Goal: Task Accomplishment & Management: Manage account settings

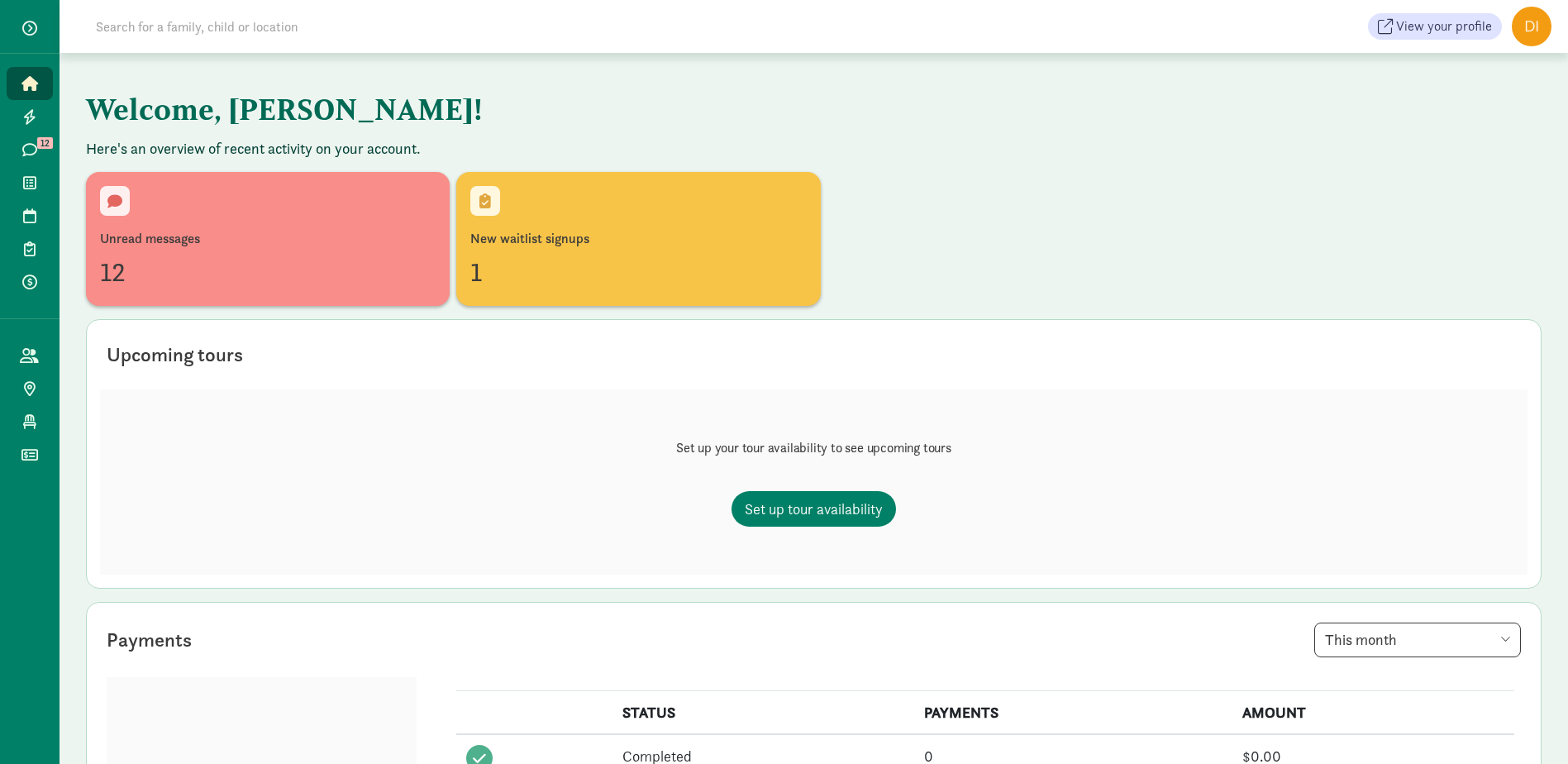
click at [1534, 23] on figure at bounding box center [1531, 26] width 39 height 39
click at [1523, 61] on link "User Profile" at bounding box center [1517, 62] width 66 height 20
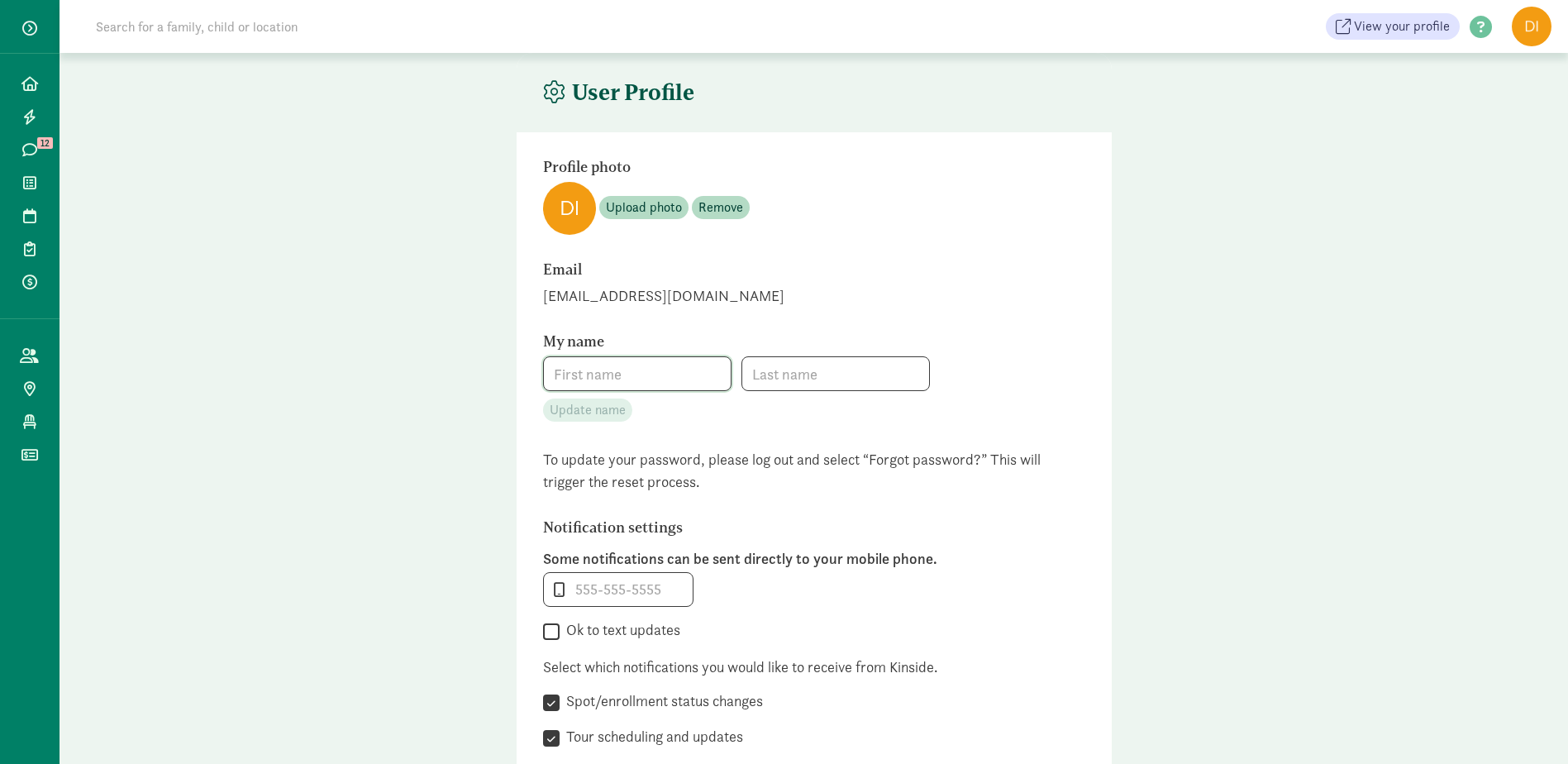
click at [657, 373] on input at bounding box center [637, 373] width 187 height 34
type input "Martha"
type input "Meier"
type input "_"
checkbox input "false"
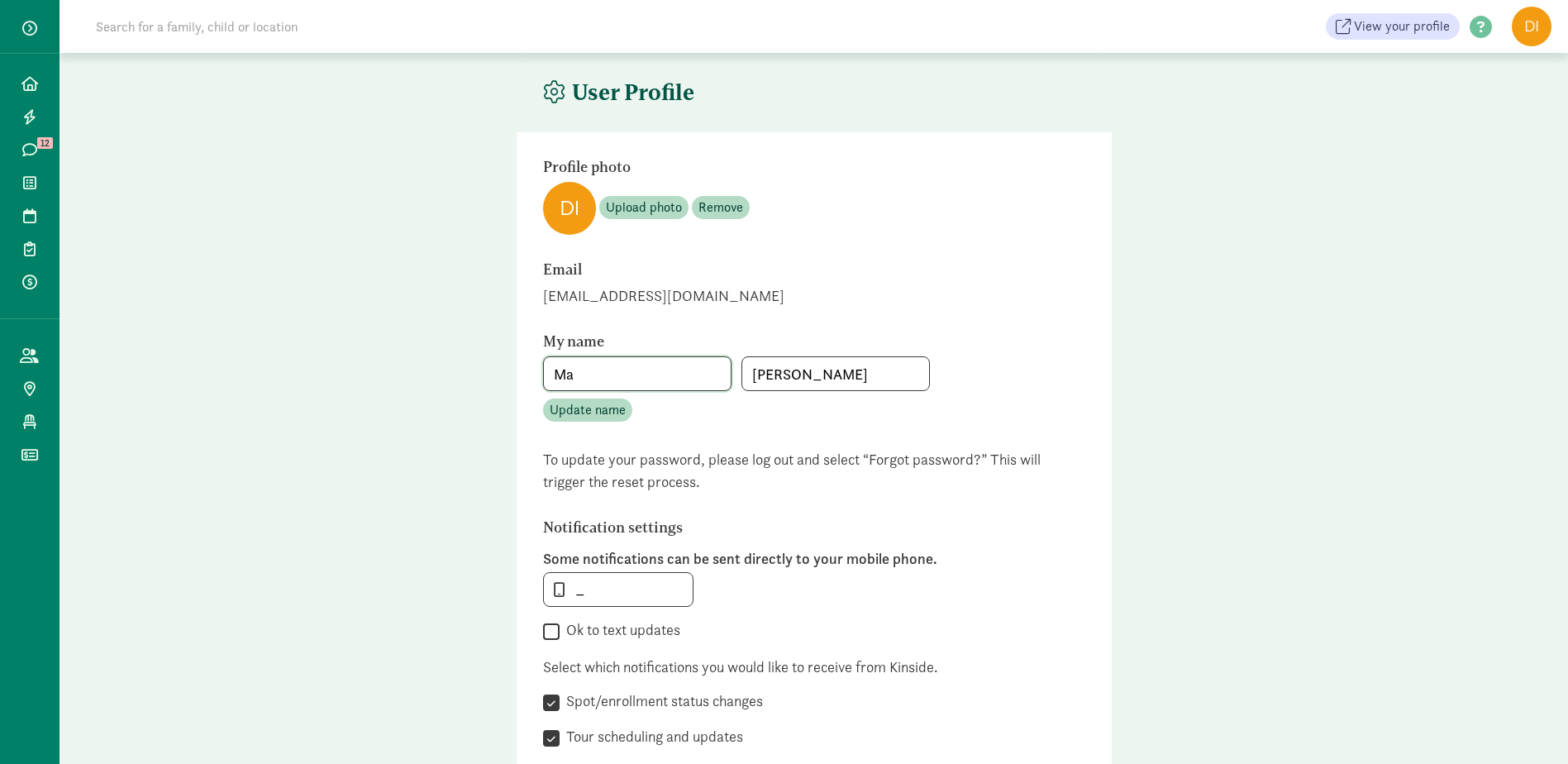
type input "M"
type input "Jen"
type input "Nichols"
click at [1293, 316] on main "User Profile Profile photo Upload photo Remove Email director@carriagehousebrec…" at bounding box center [814, 499] width 1509 height 892
click at [578, 417] on span "Update name" at bounding box center [587, 410] width 76 height 20
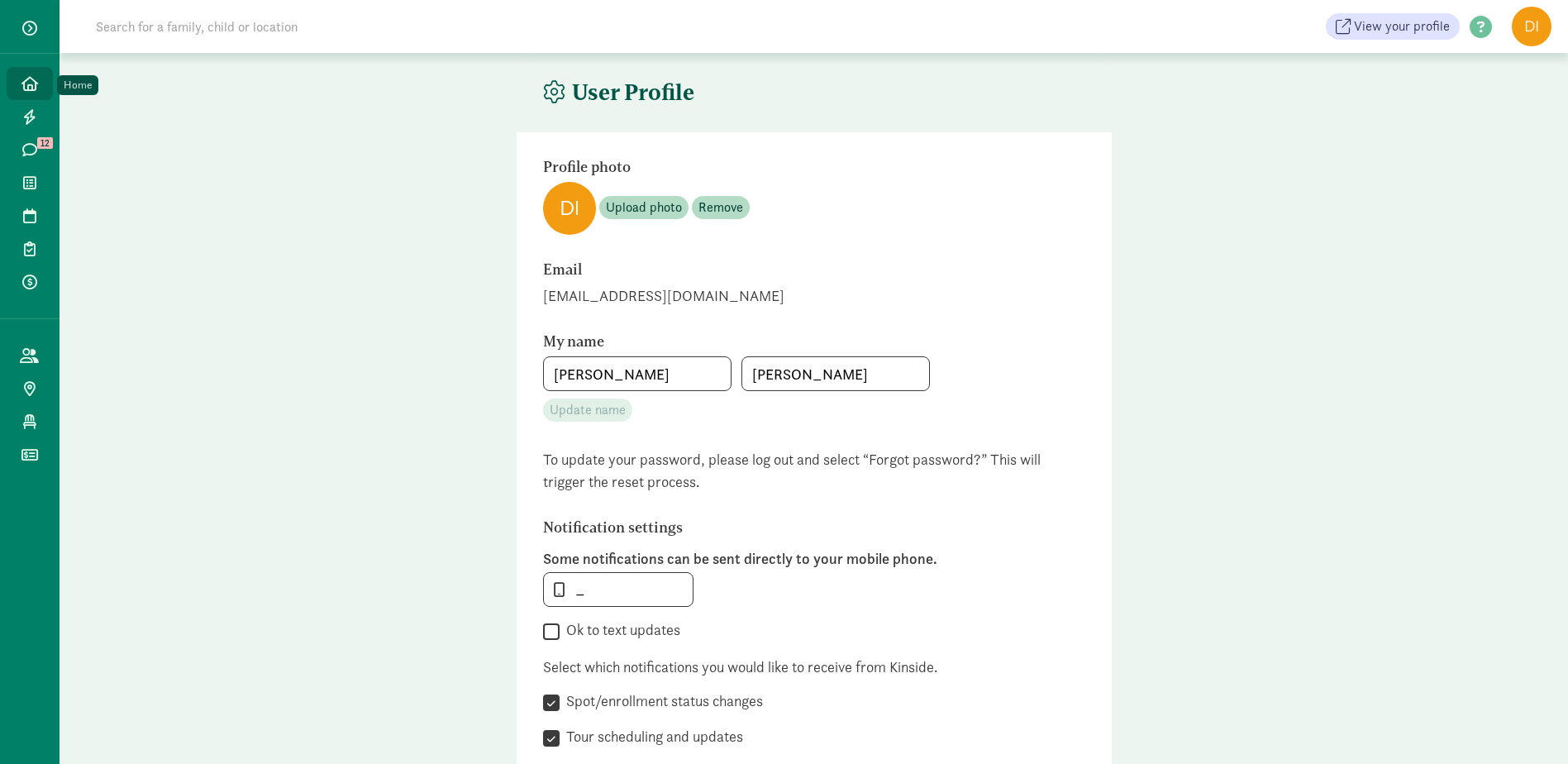
click at [22, 78] on icon at bounding box center [29, 83] width 16 height 15
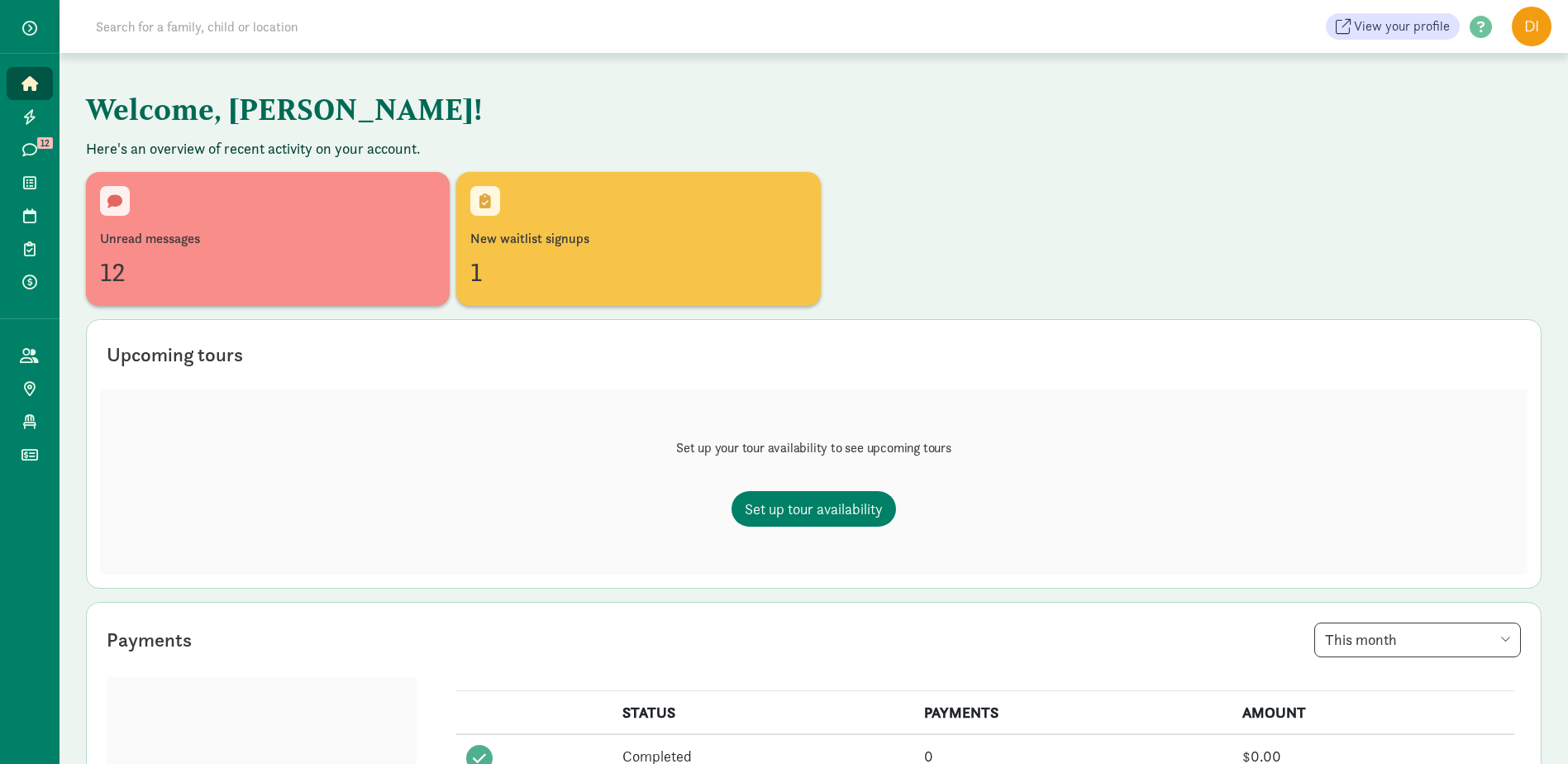
click at [163, 34] on input at bounding box center [318, 26] width 463 height 34
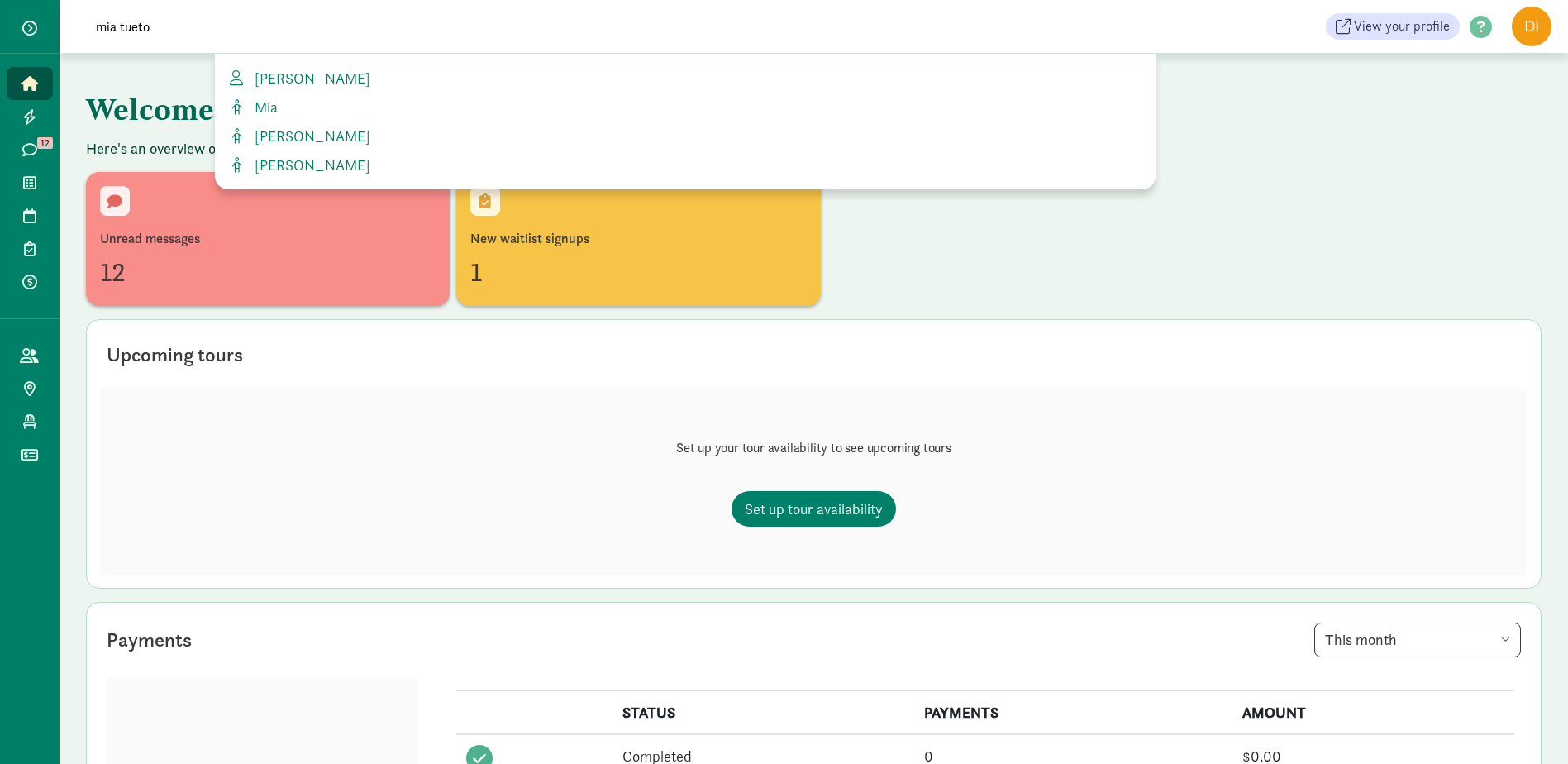
type input "[PERSON_NAME]"
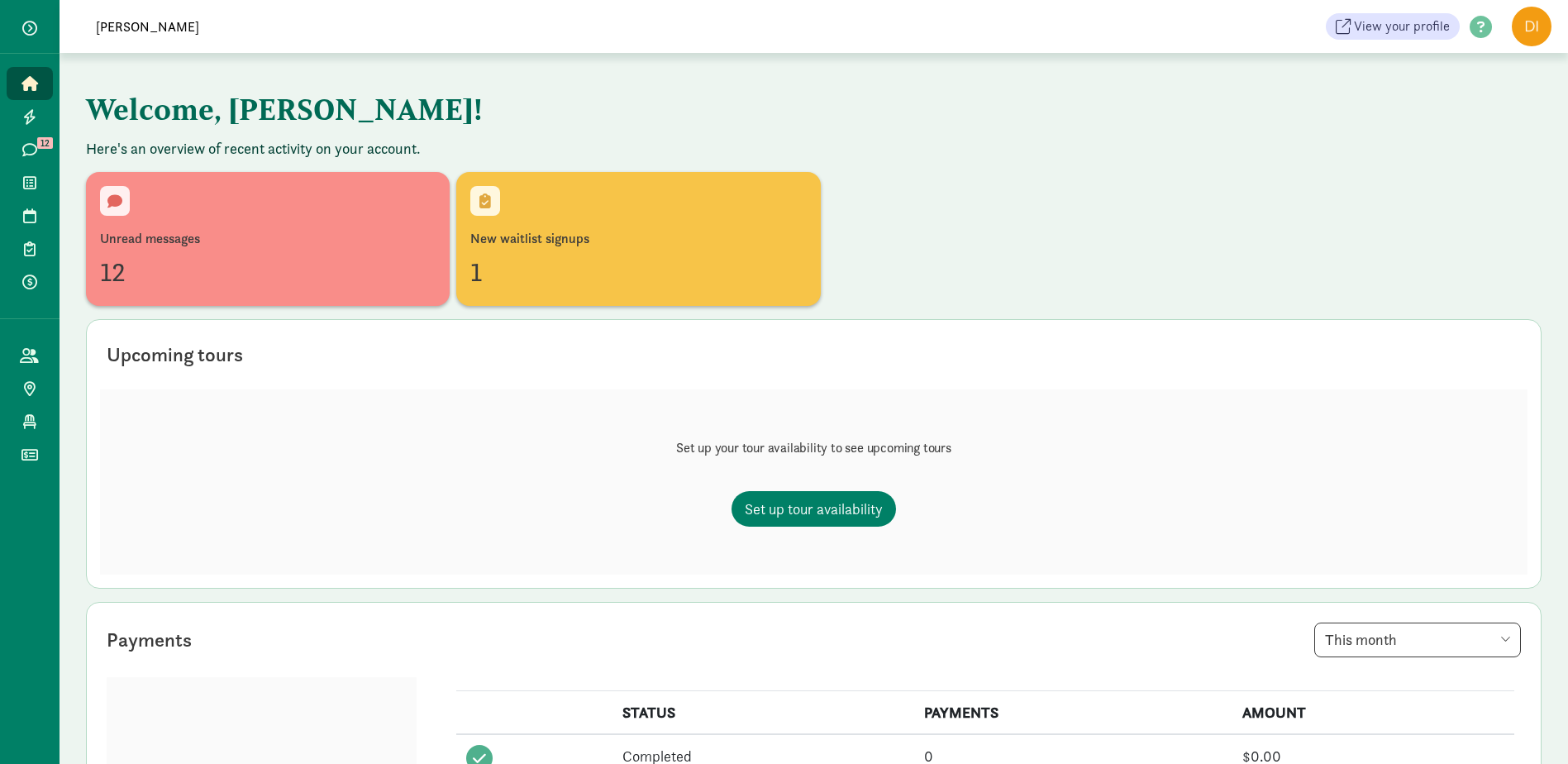
drag, startPoint x: 168, startPoint y: 36, endPoint x: -3, endPoint y: 27, distance: 171.2
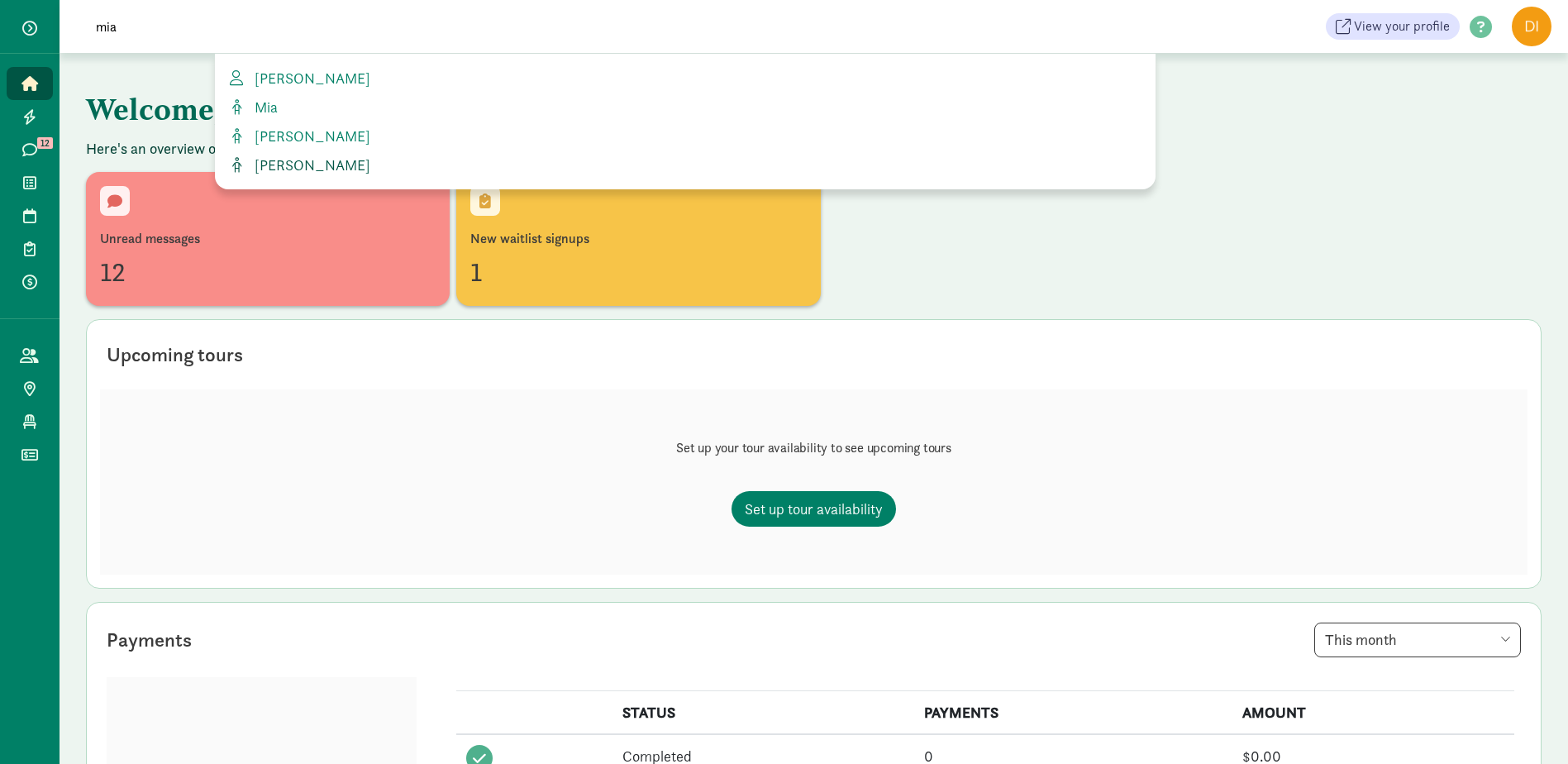
type input "mia"
click at [312, 159] on span "[PERSON_NAME]" at bounding box center [309, 165] width 123 height 19
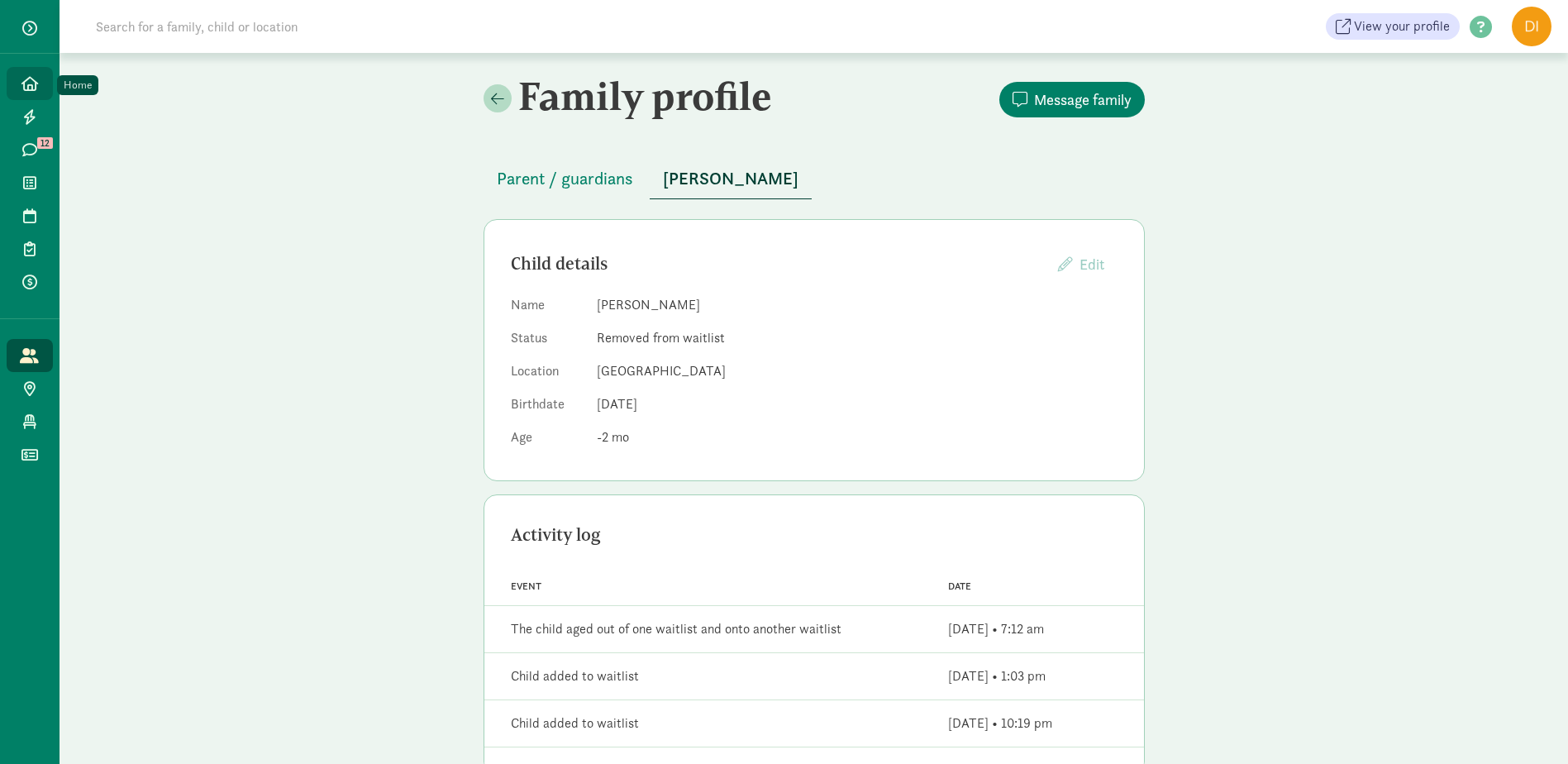
click at [26, 75] on link "Home" at bounding box center [30, 83] width 46 height 34
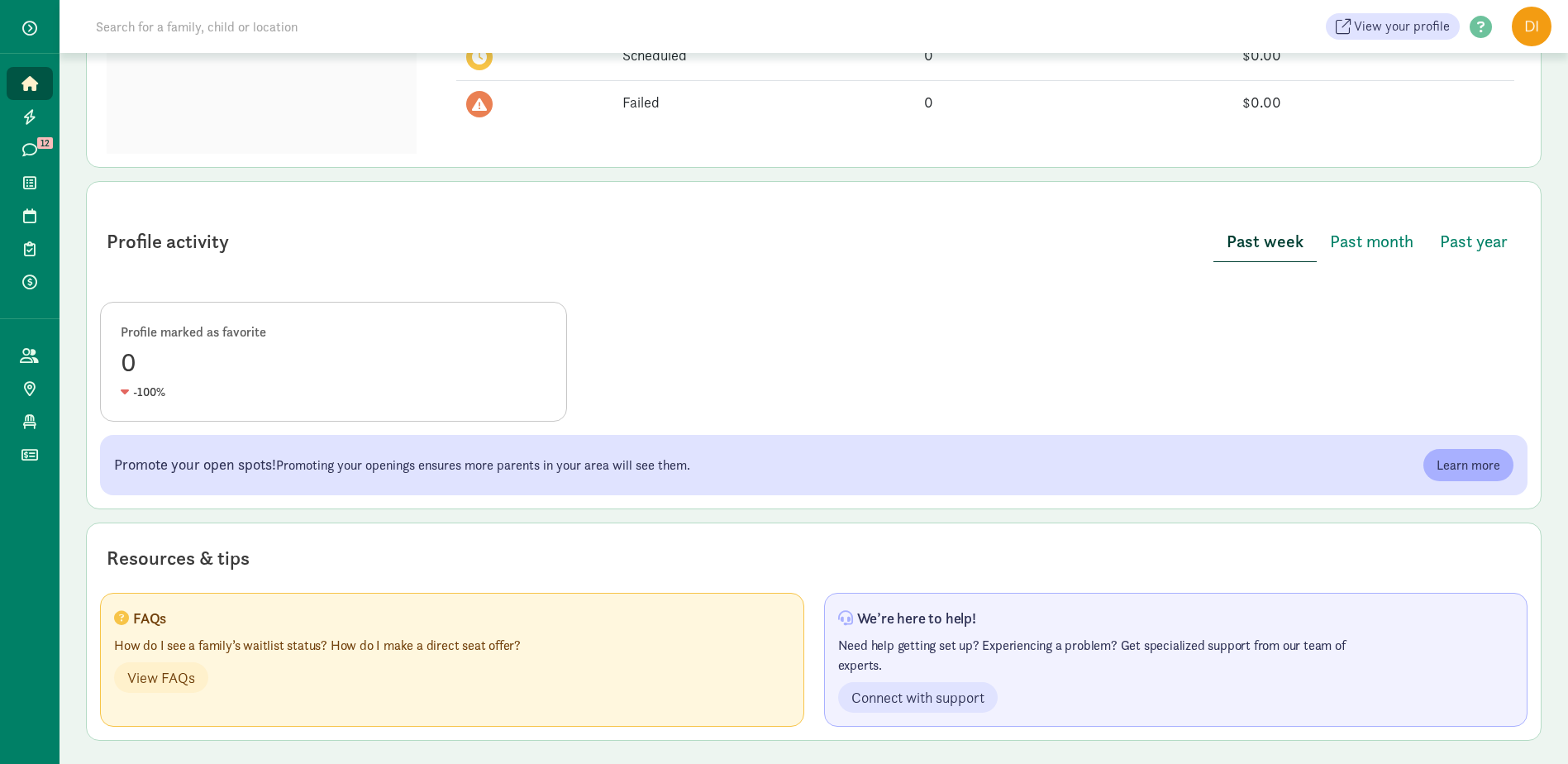
scroll to position [664, 0]
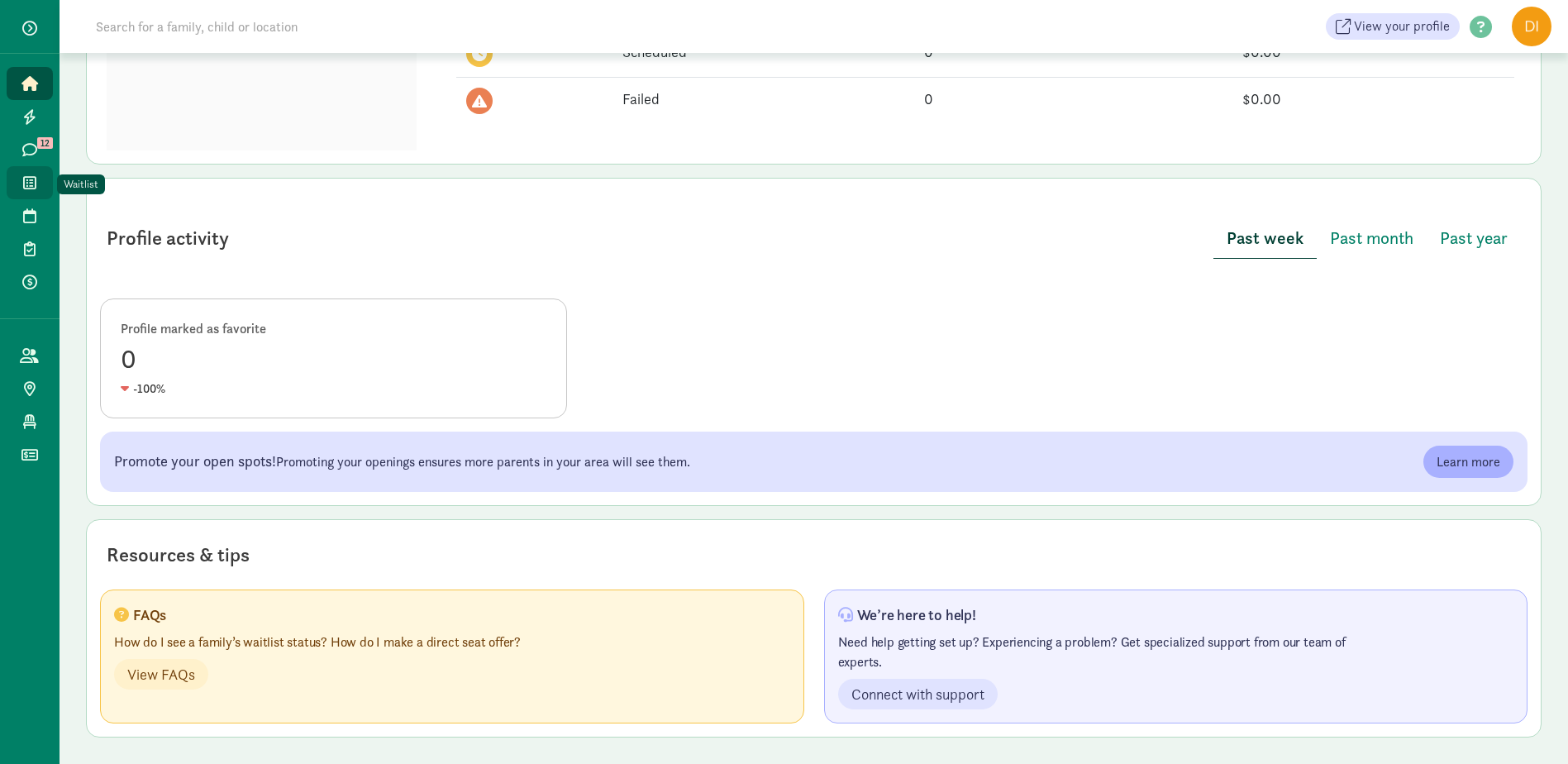
click at [21, 179] on span at bounding box center [30, 183] width 19 height 15
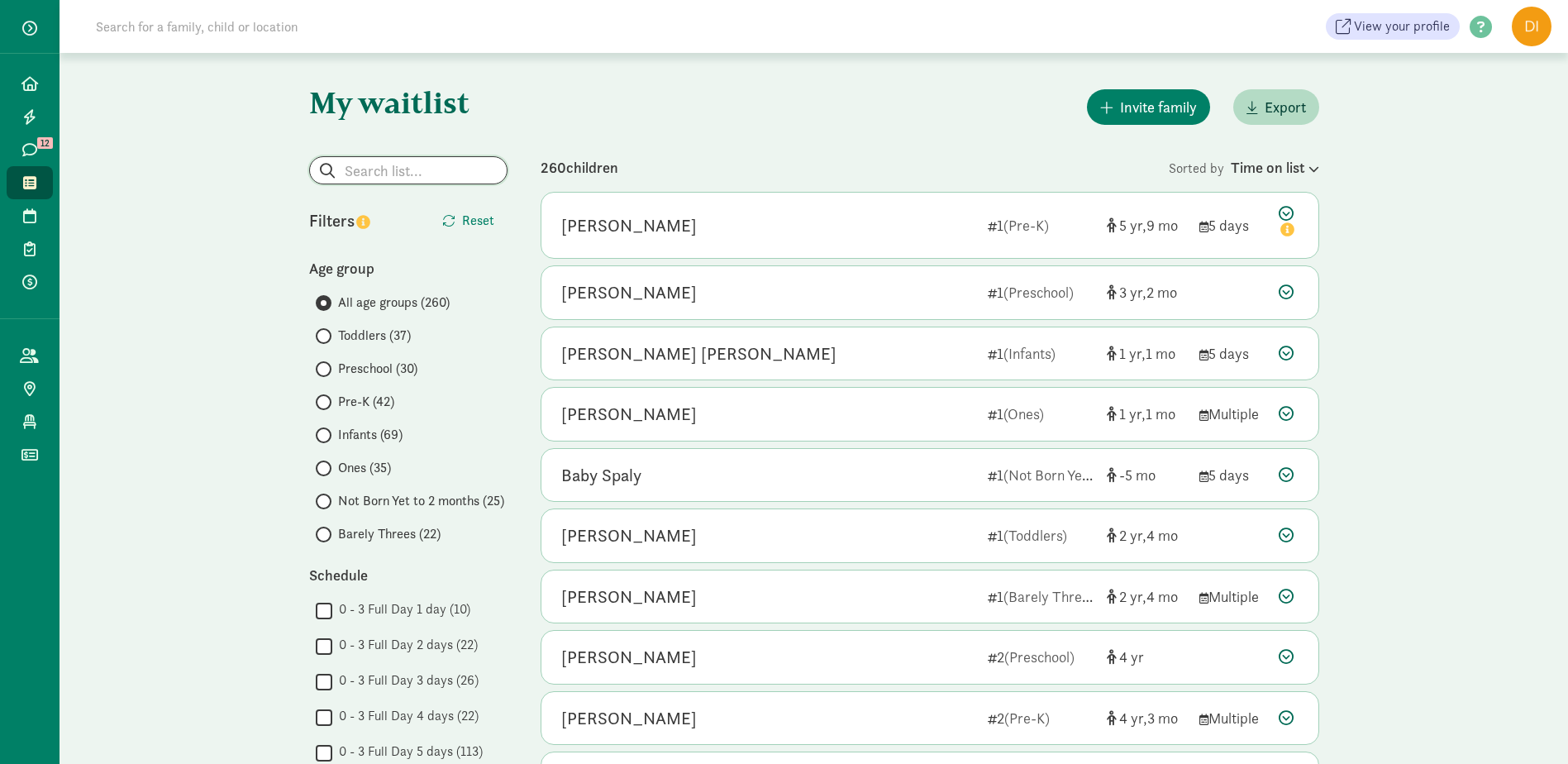
click at [397, 163] on input "search" at bounding box center [409, 170] width 197 height 27
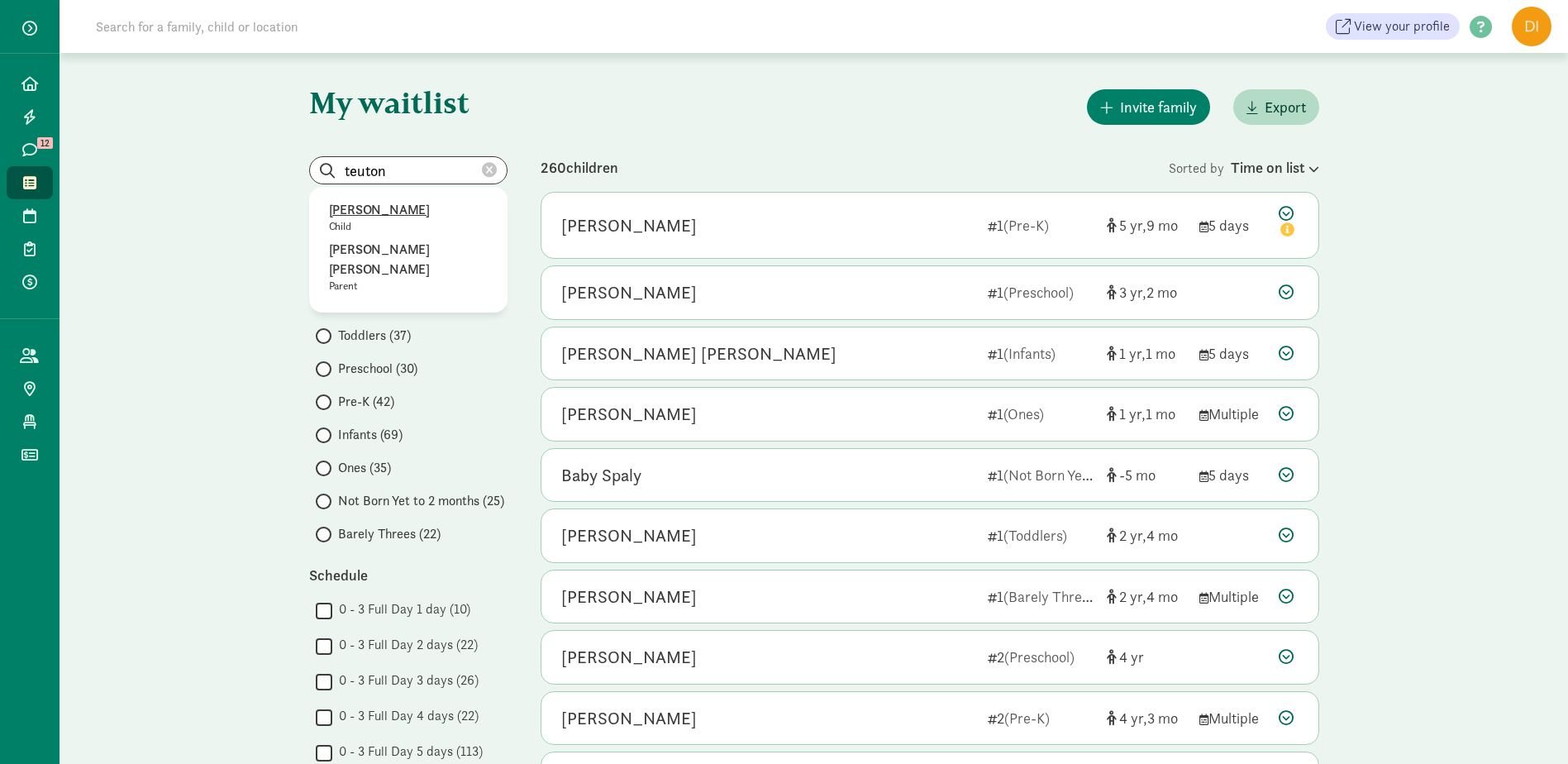
click at [357, 227] on p "Child" at bounding box center [409, 227] width 159 height 13
type input "Mia Teuton"
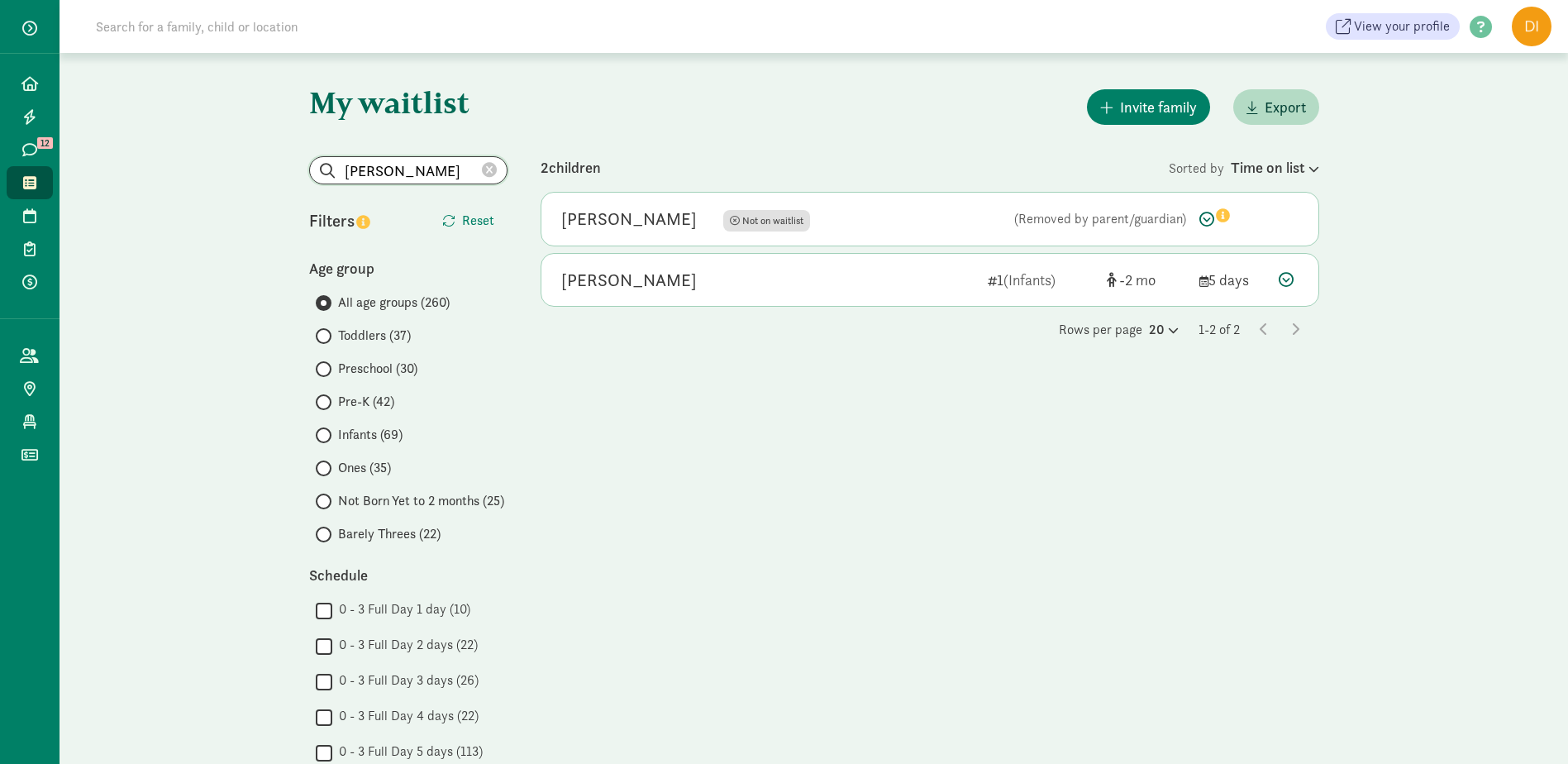
click at [490, 179] on input "Mia Teuton" at bounding box center [409, 170] width 197 height 27
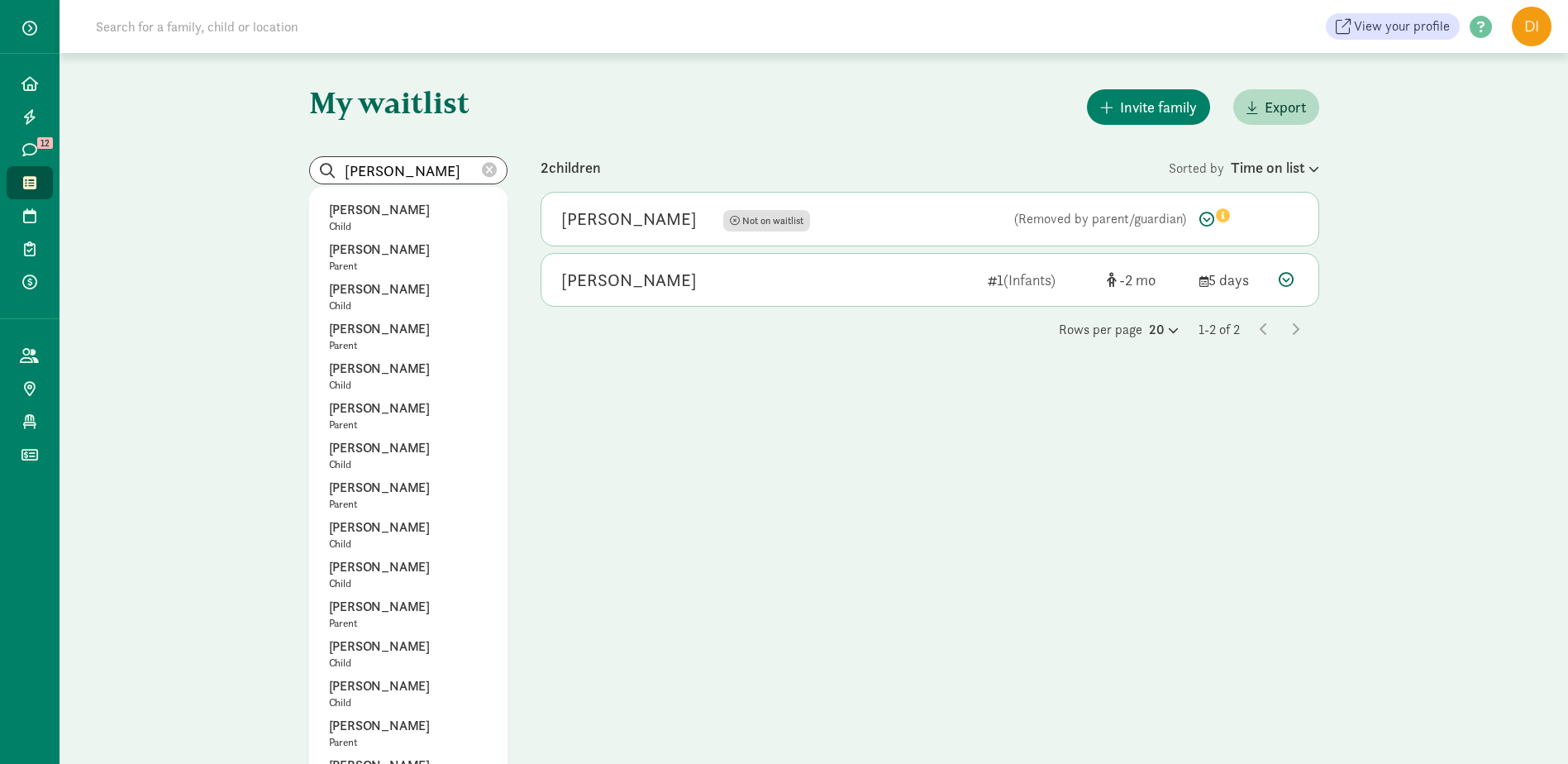
click at [491, 168] on icon at bounding box center [489, 170] width 15 height 15
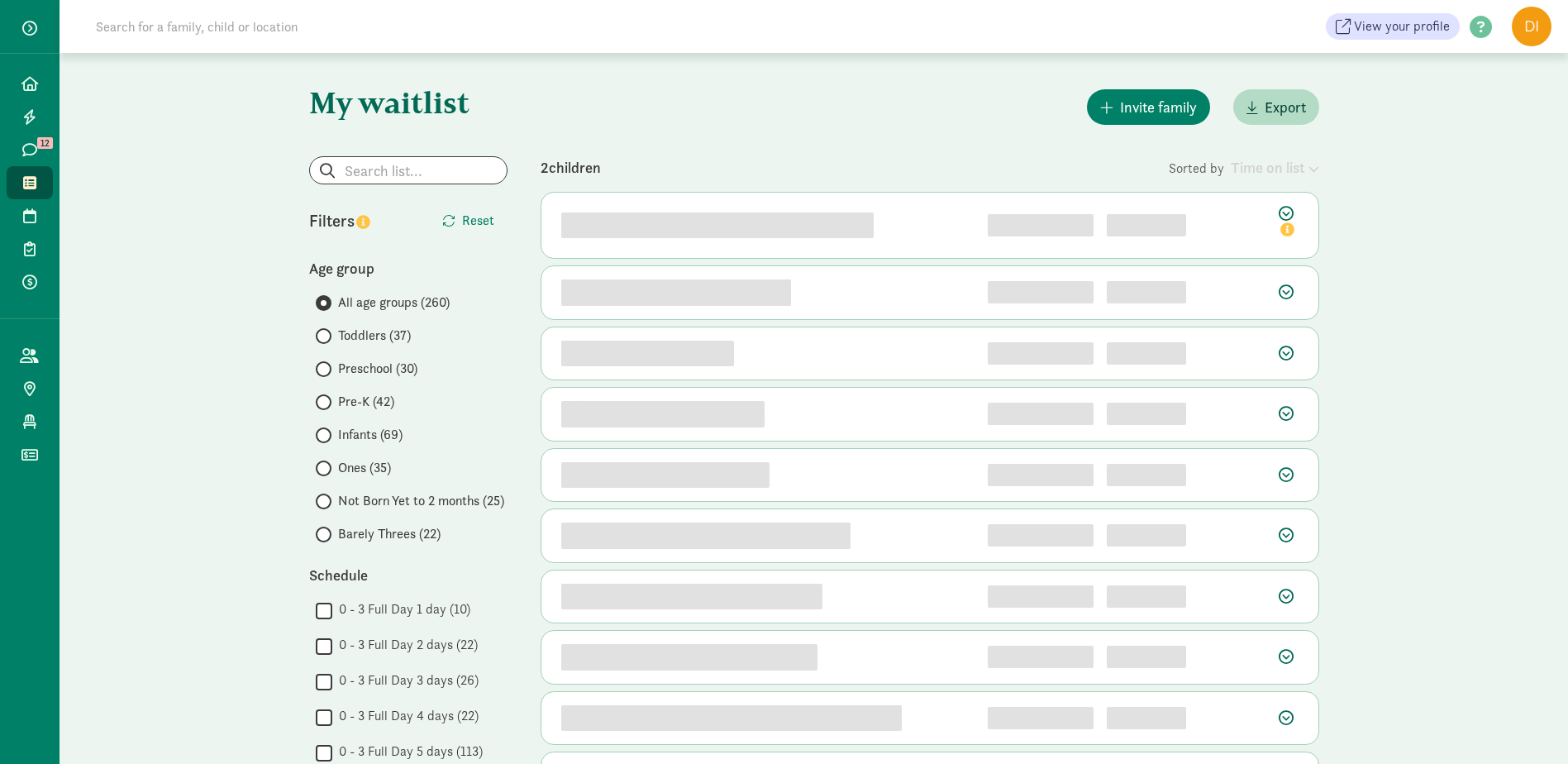
click at [323, 440] on span at bounding box center [324, 435] width 15 height 15
click at [323, 440] on input "Infants (69)" at bounding box center [321, 435] width 11 height 11
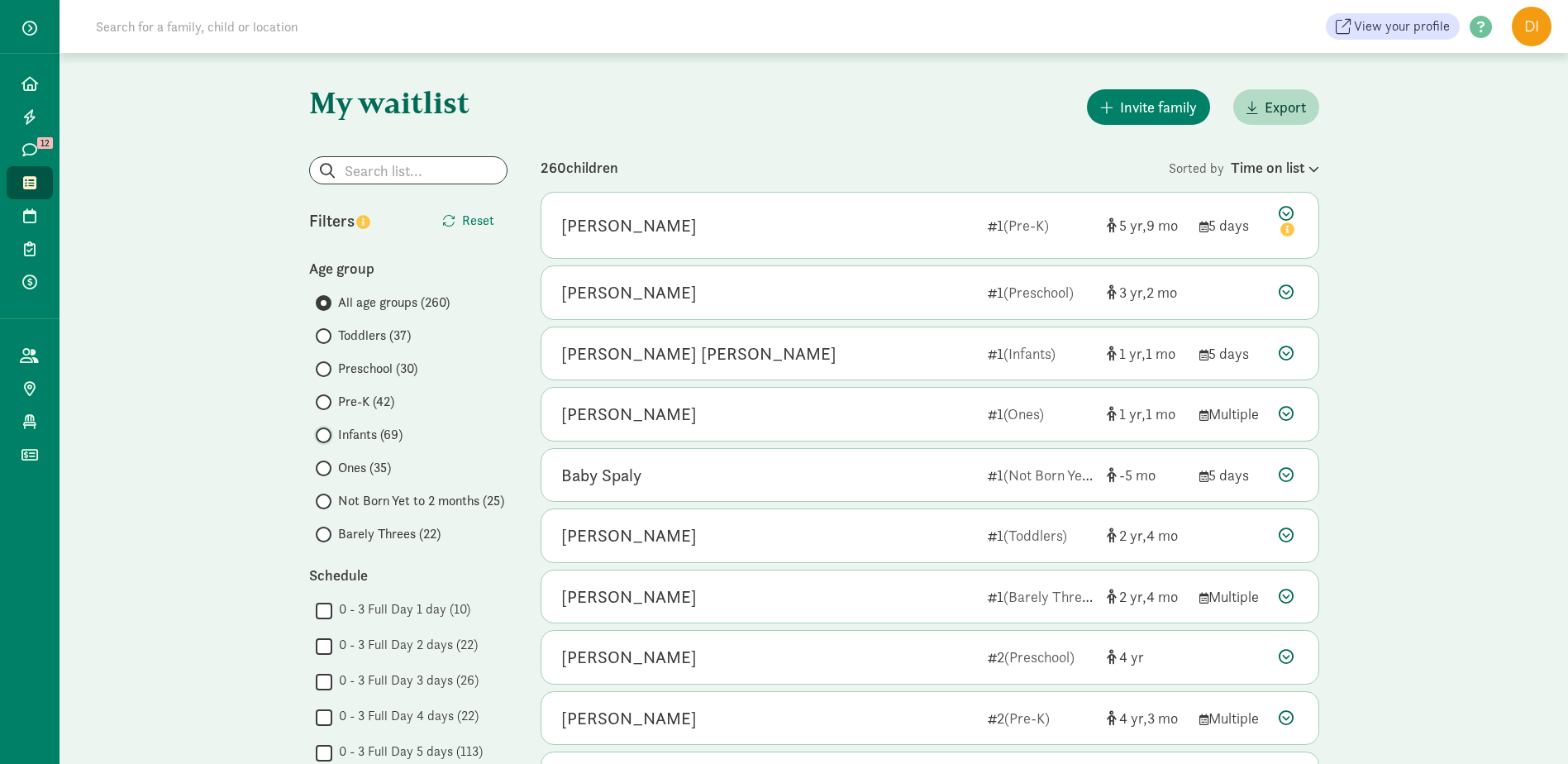
click at [325, 438] on input "Infants (69)" at bounding box center [321, 435] width 11 height 11
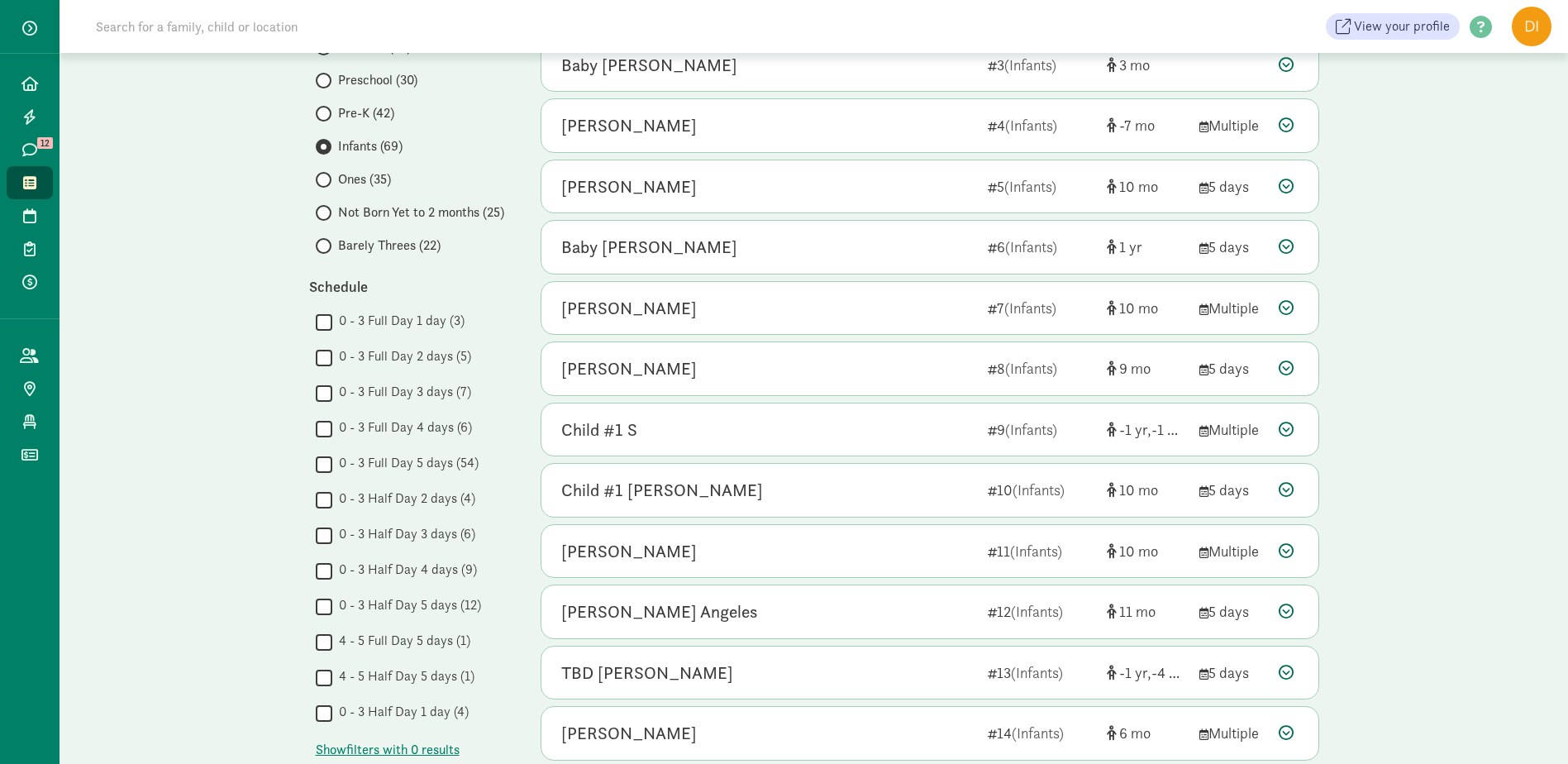
scroll to position [81, 0]
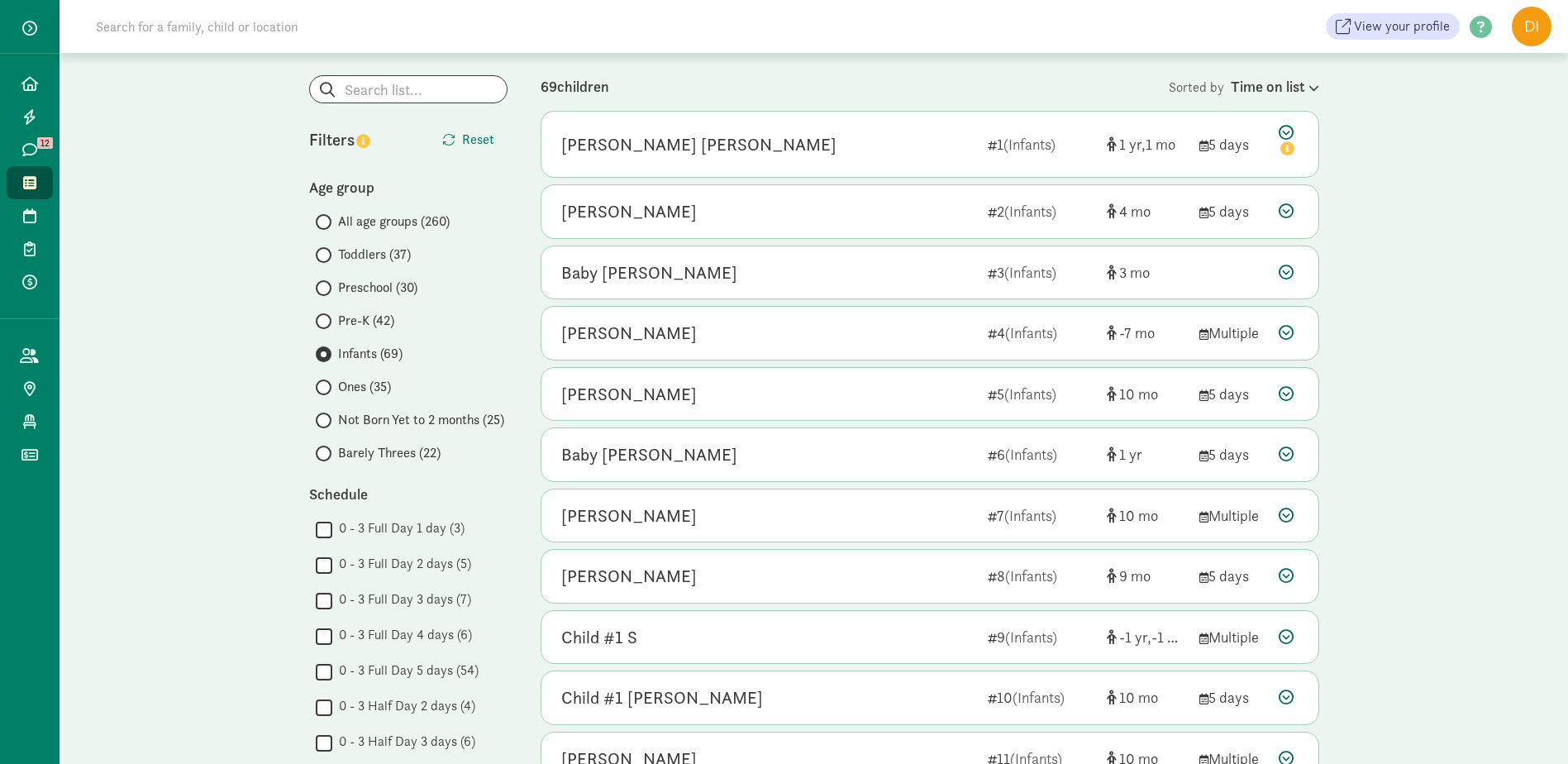
click at [328, 422] on span at bounding box center [324, 420] width 15 height 15
click at [326, 422] on input "Not Born Yet to 2 months (25)" at bounding box center [321, 419] width 11 height 11
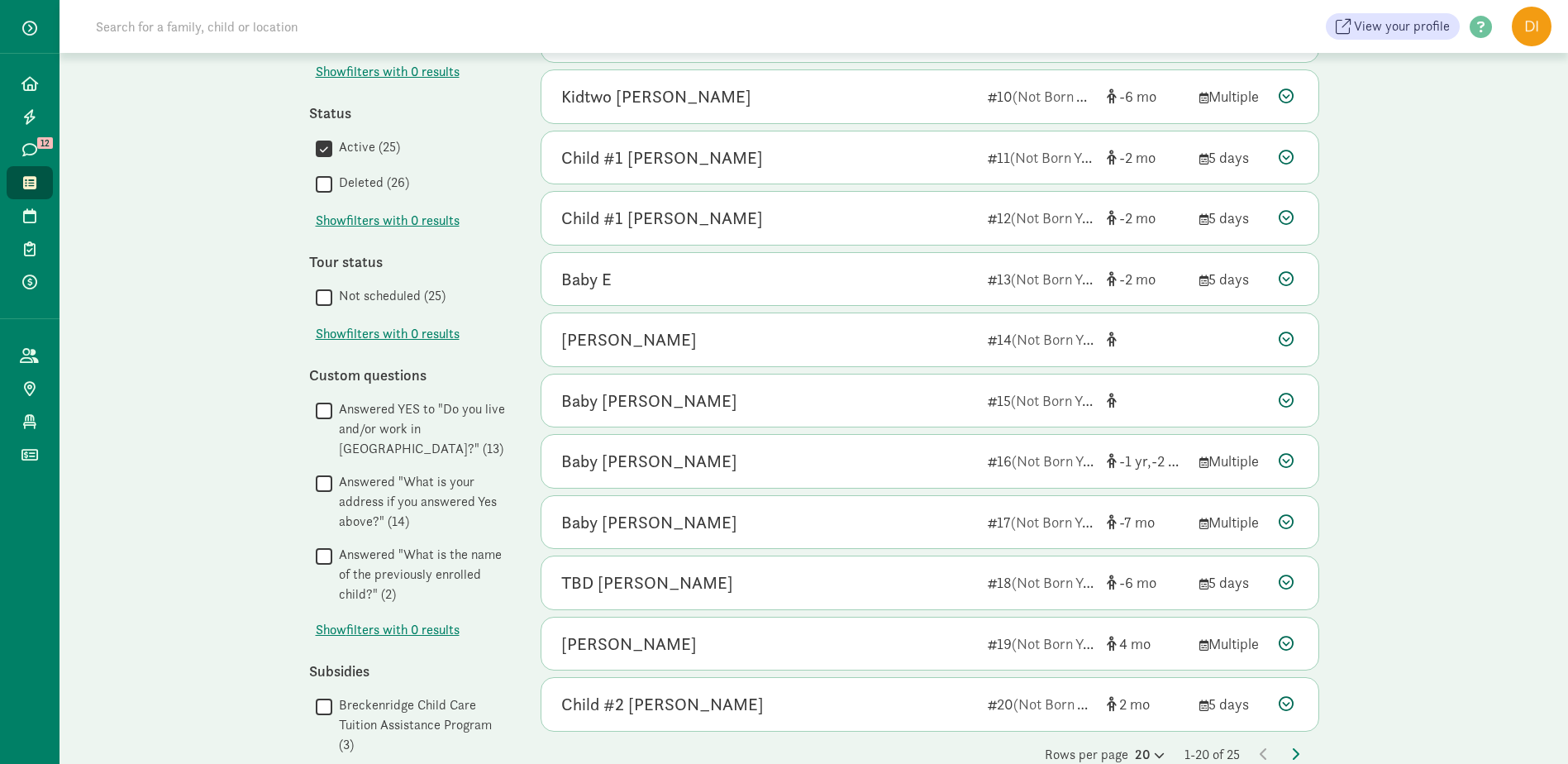
scroll to position [744, 0]
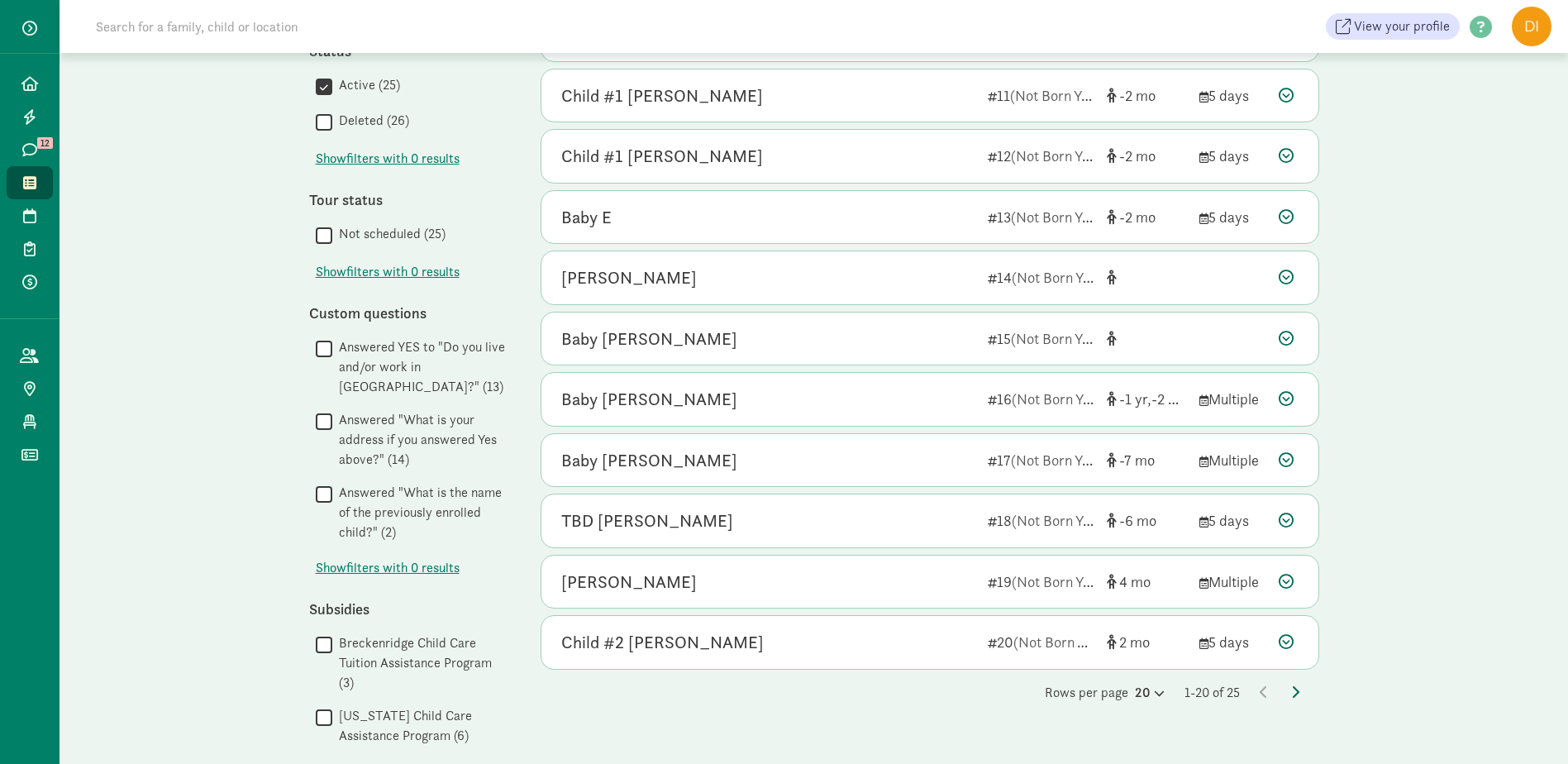
click at [1295, 692] on icon at bounding box center [1295, 692] width 9 height 13
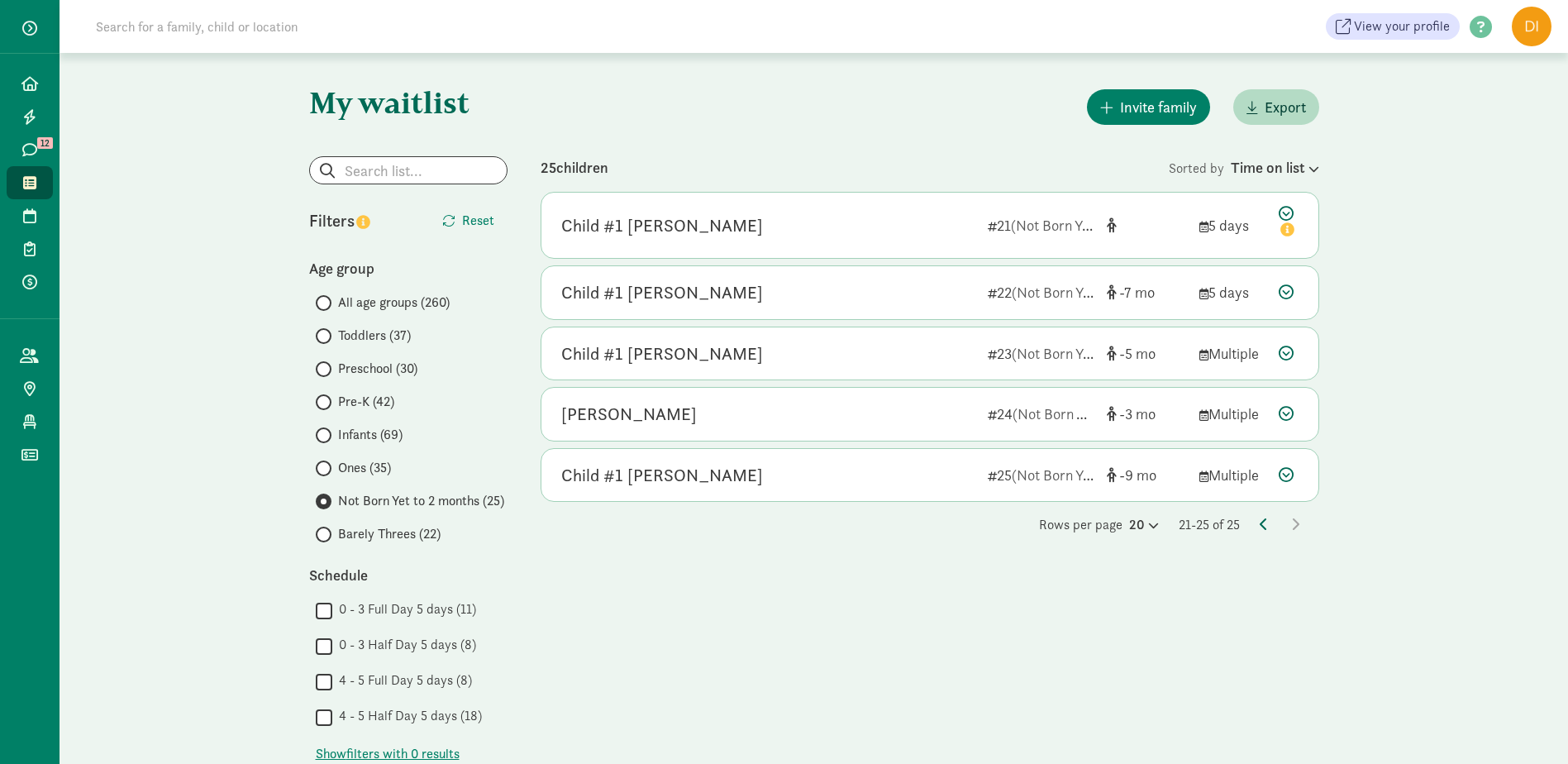
click at [1261, 528] on icon at bounding box center [1264, 525] width 9 height 13
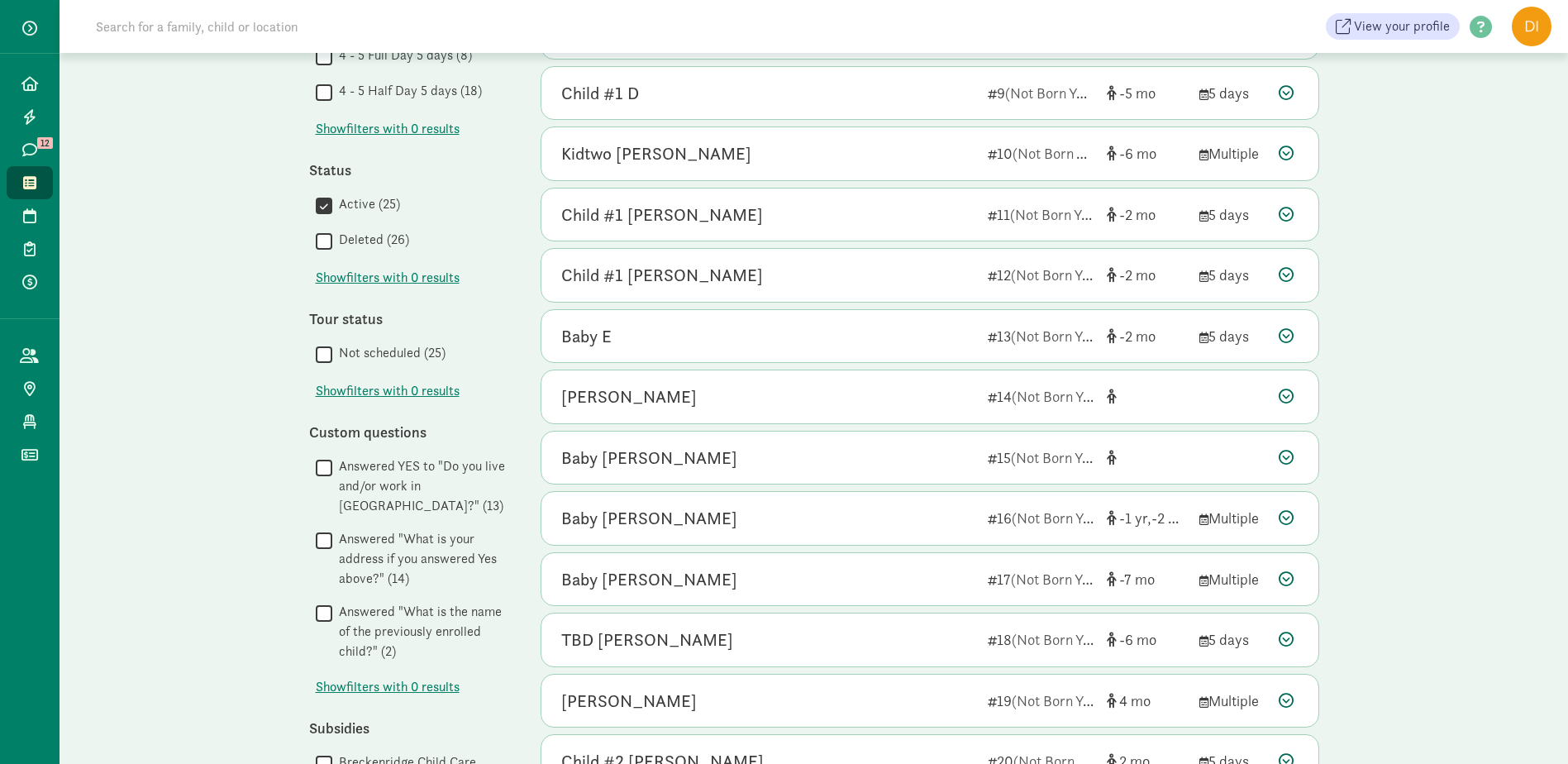
scroll to position [744, 0]
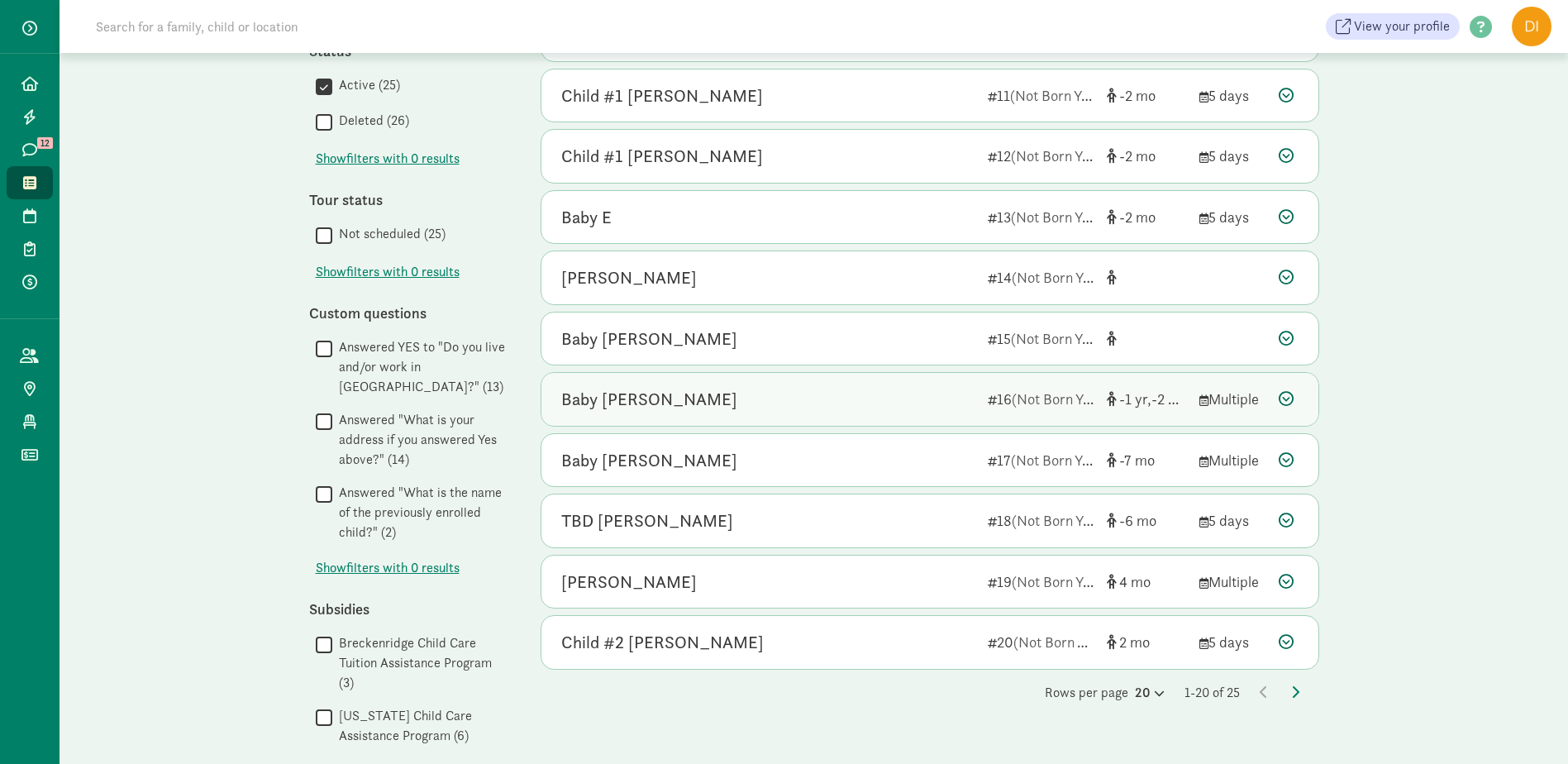
click at [608, 400] on div "Baby Alcorn" at bounding box center [649, 399] width 176 height 27
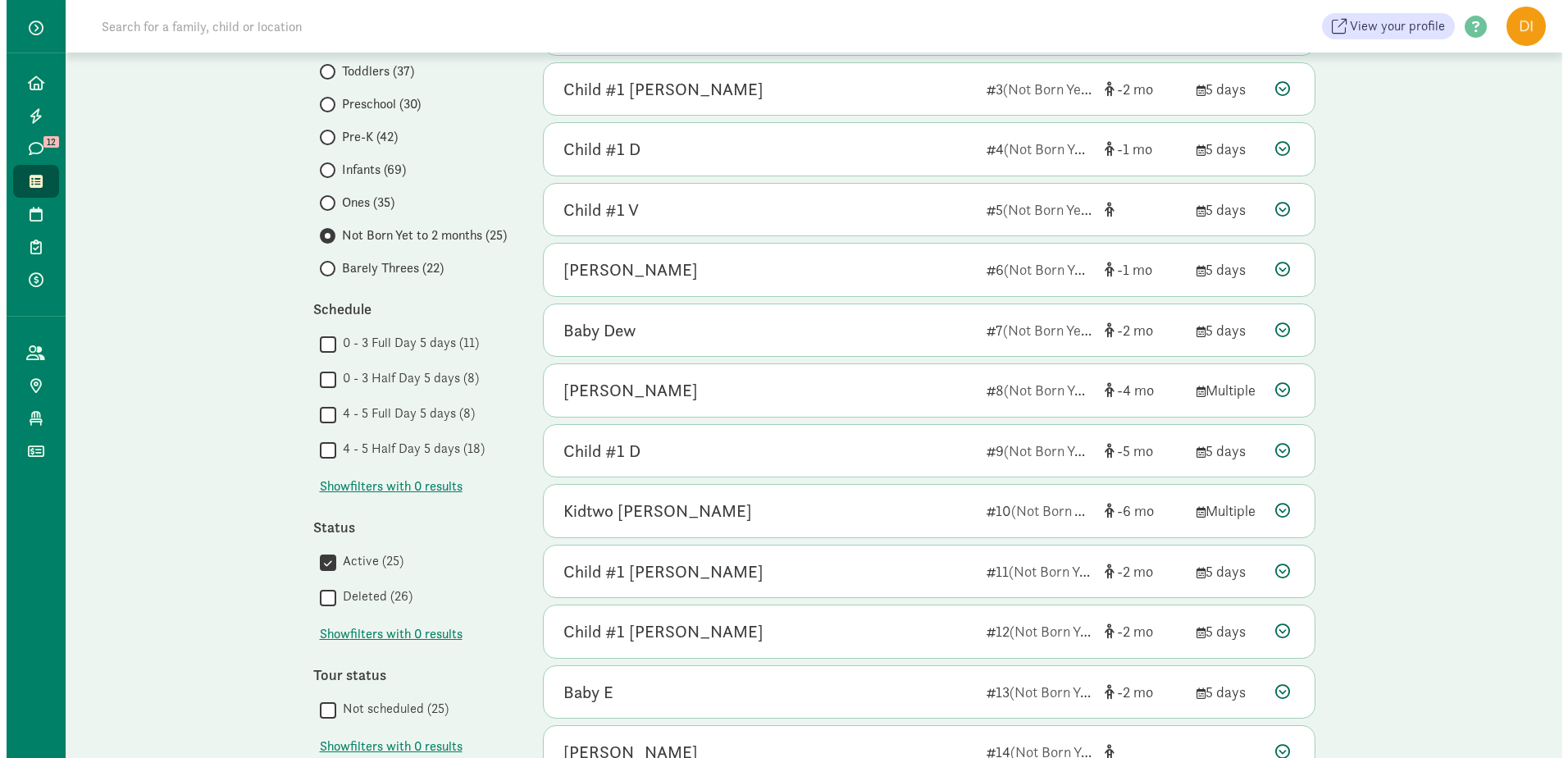
scroll to position [0, 0]
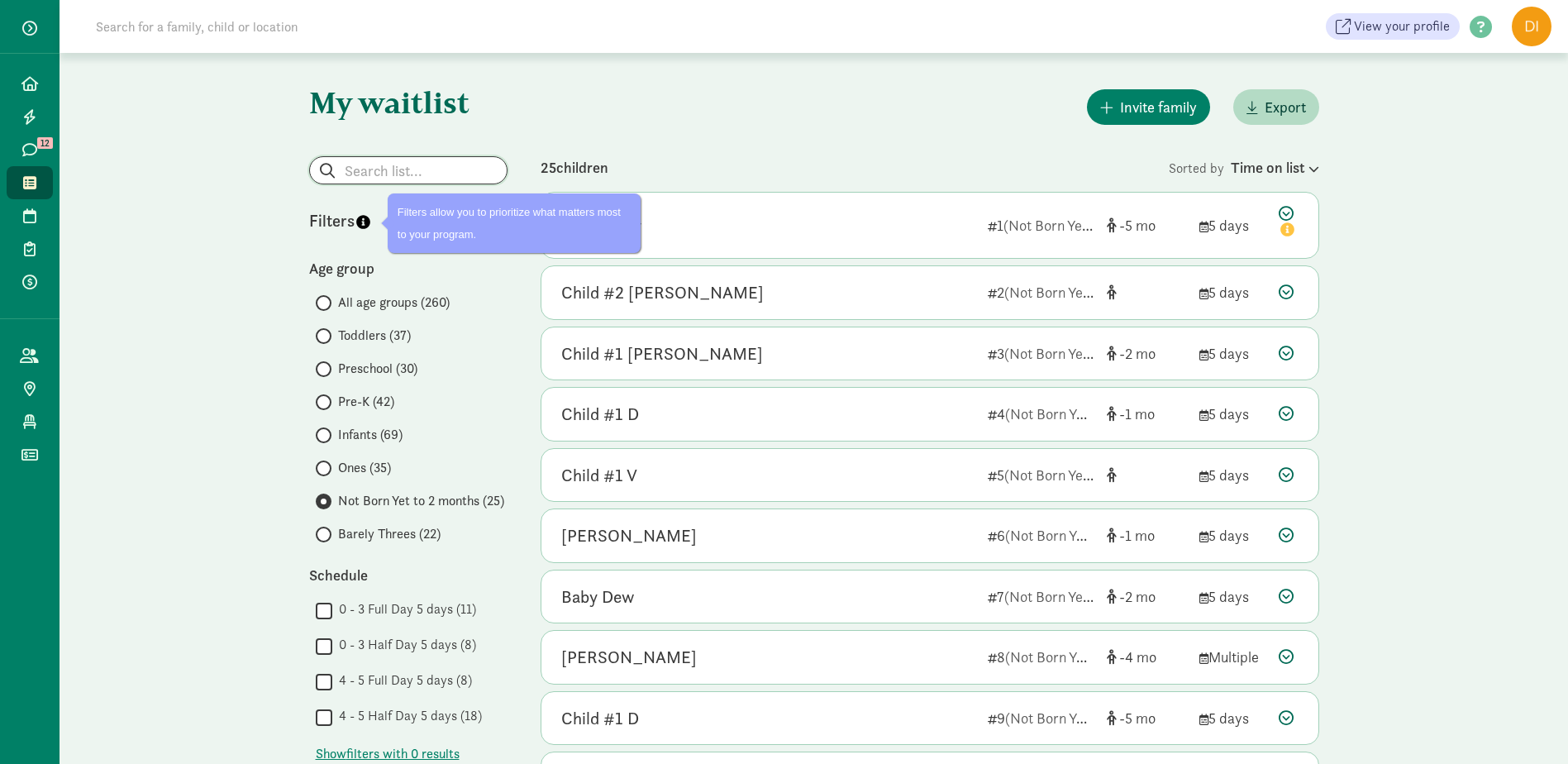
click at [392, 163] on input "search" at bounding box center [409, 170] width 197 height 27
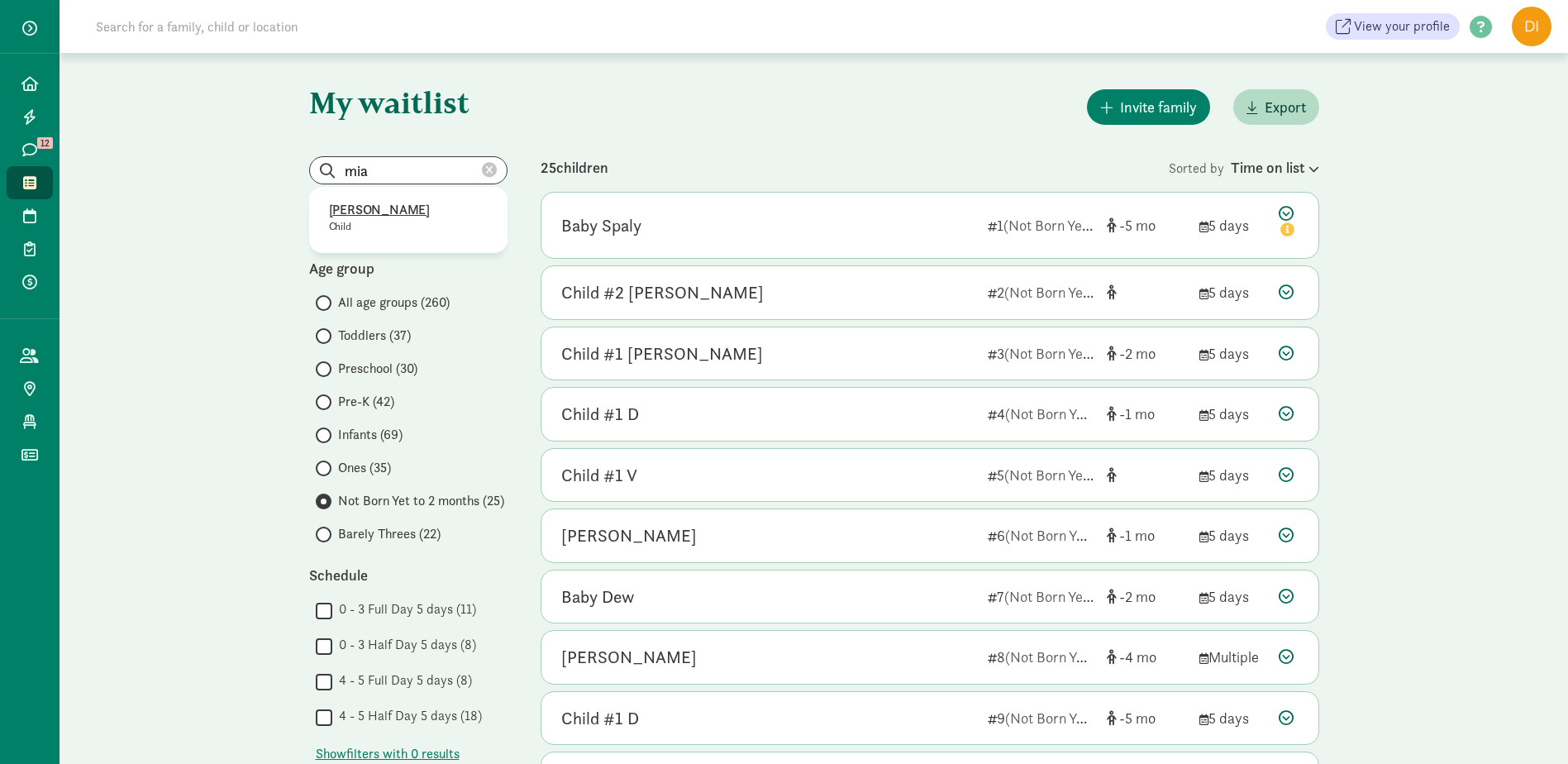
click at [356, 228] on p "Child" at bounding box center [409, 227] width 159 height 13
type input "Mia Teuton"
radio input "true"
radio input "false"
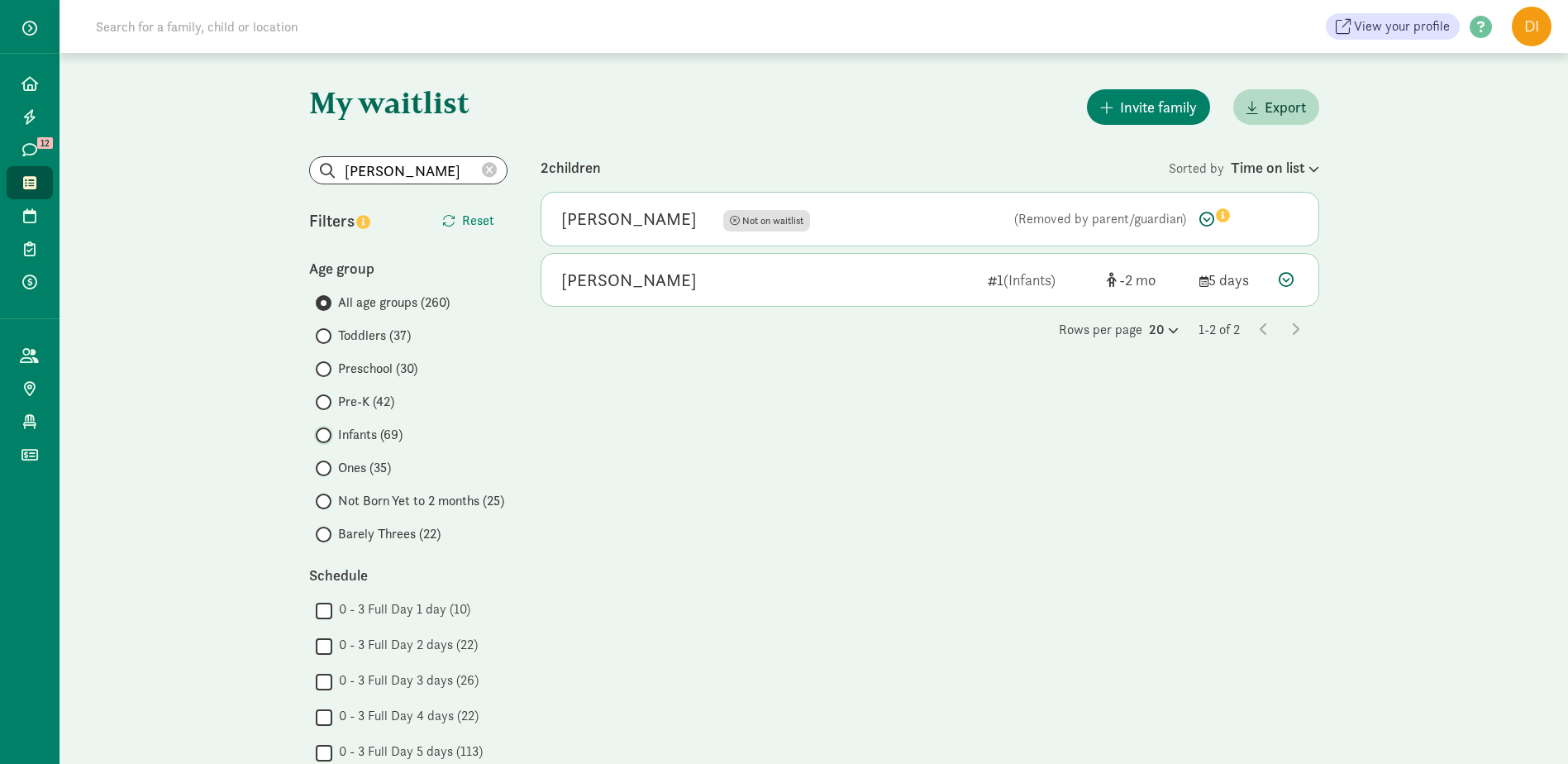
click at [318, 439] on input "Infants (69)" at bounding box center [321, 435] width 11 height 11
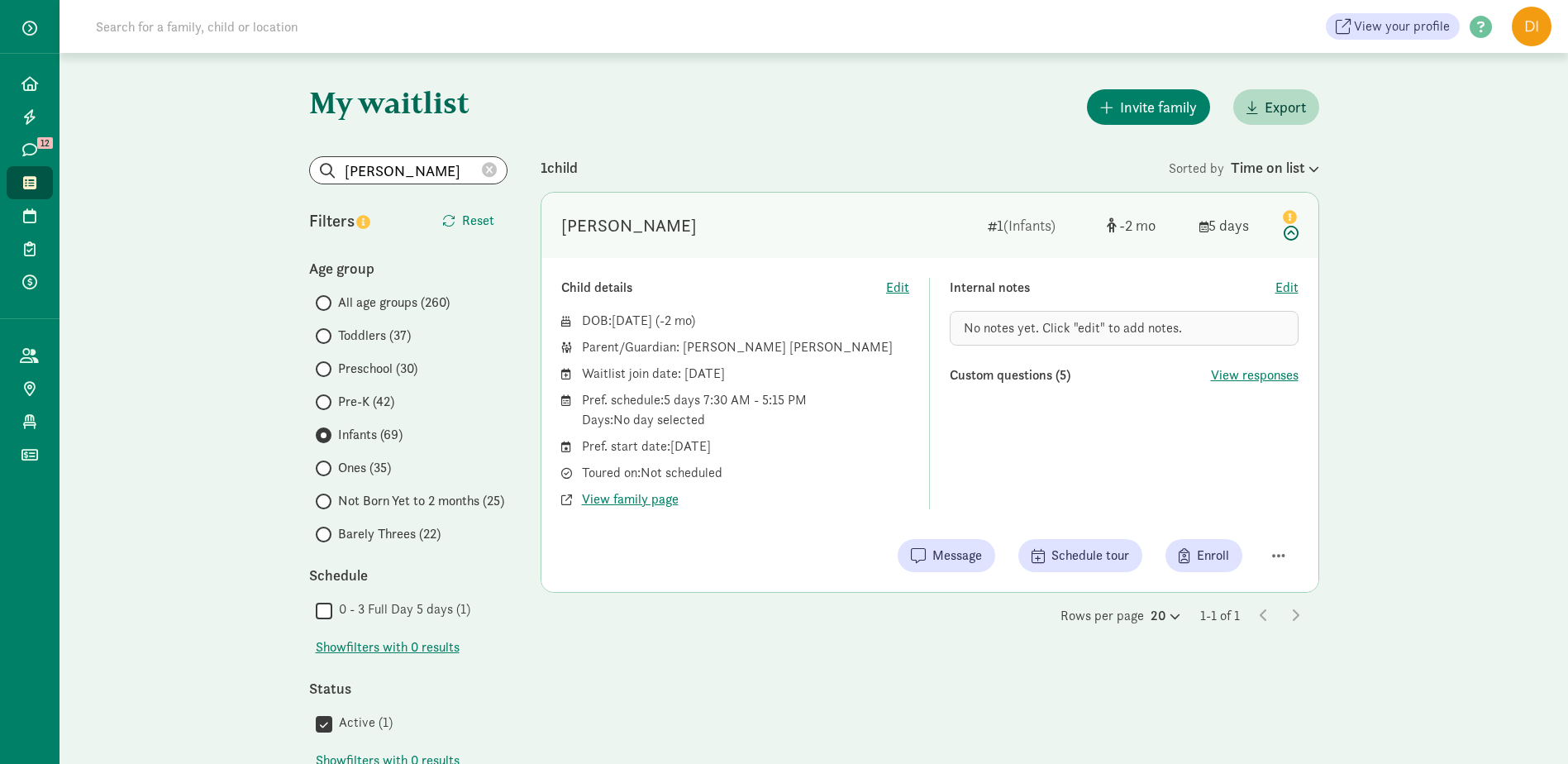
click at [1000, 225] on div "1 (Infants)" at bounding box center [1041, 225] width 106 height 22
click at [1012, 225] on div "1 (Infants)" at bounding box center [1041, 225] width 106 height 22
click at [1012, 225] on span "(Infants)" at bounding box center [1029, 225] width 52 height 19
click at [487, 164] on icon at bounding box center [489, 170] width 15 height 15
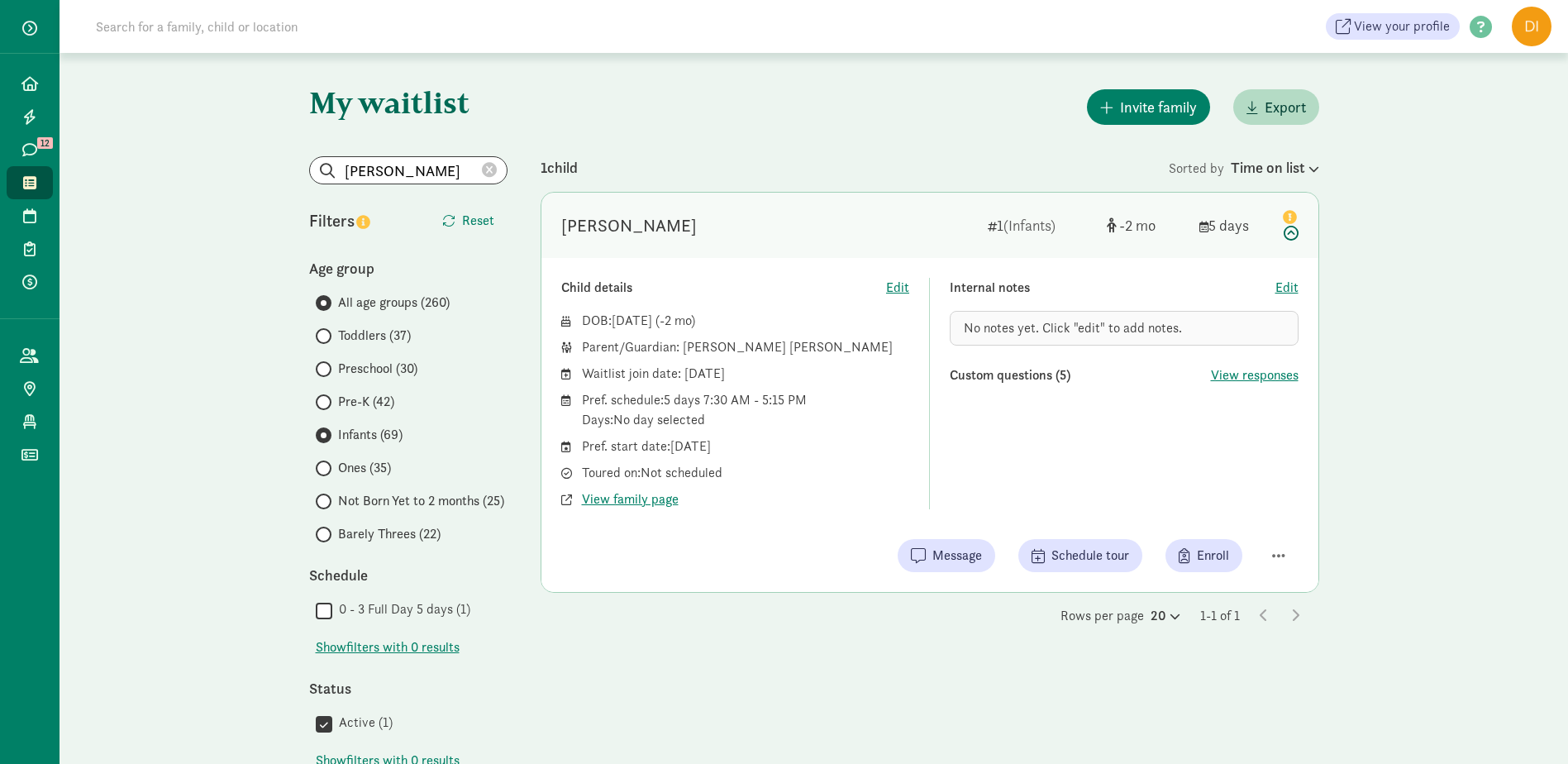
radio input "true"
radio input "false"
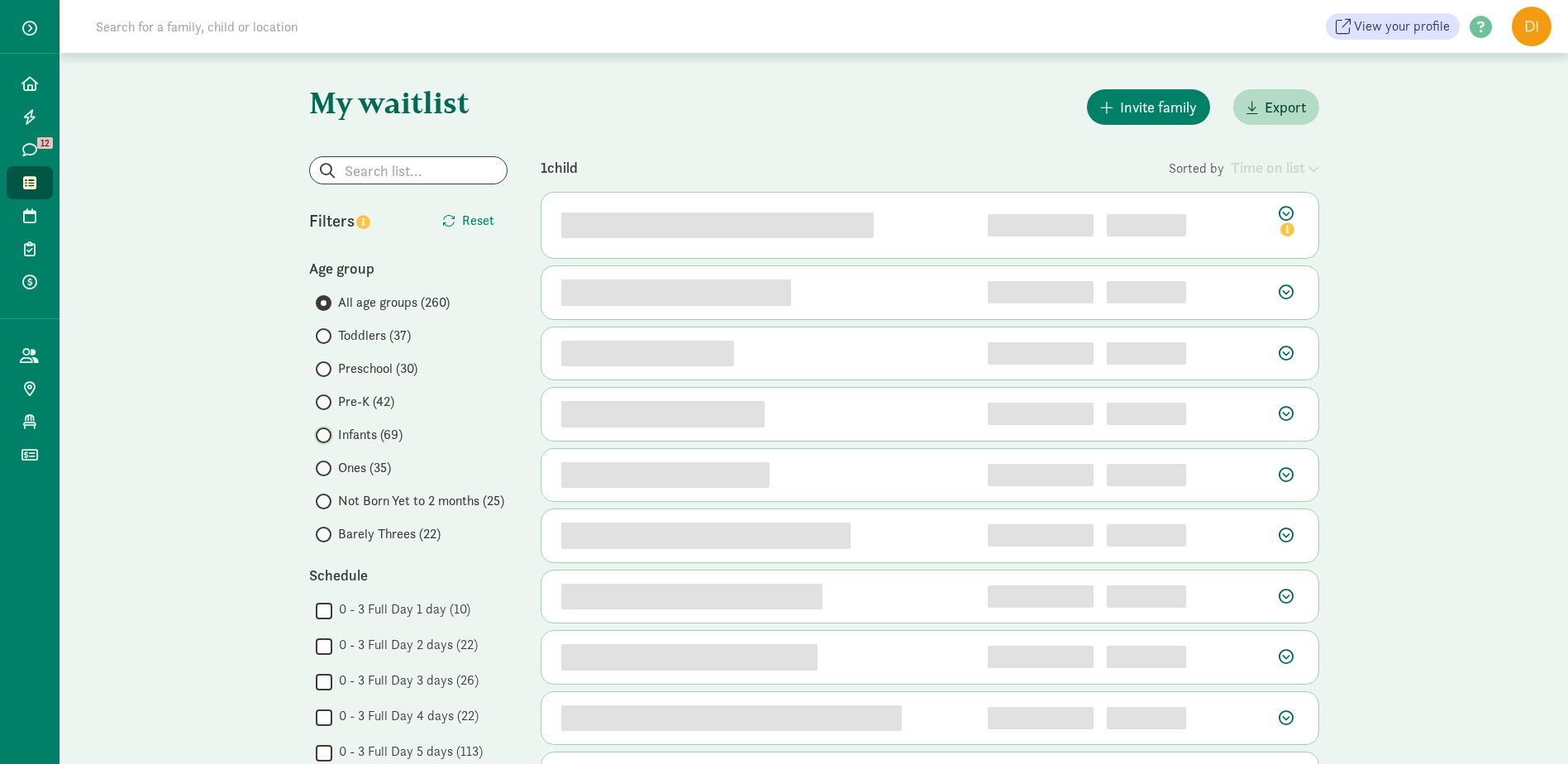
click at [321, 437] on input "Infants (69)" at bounding box center [321, 435] width 11 height 11
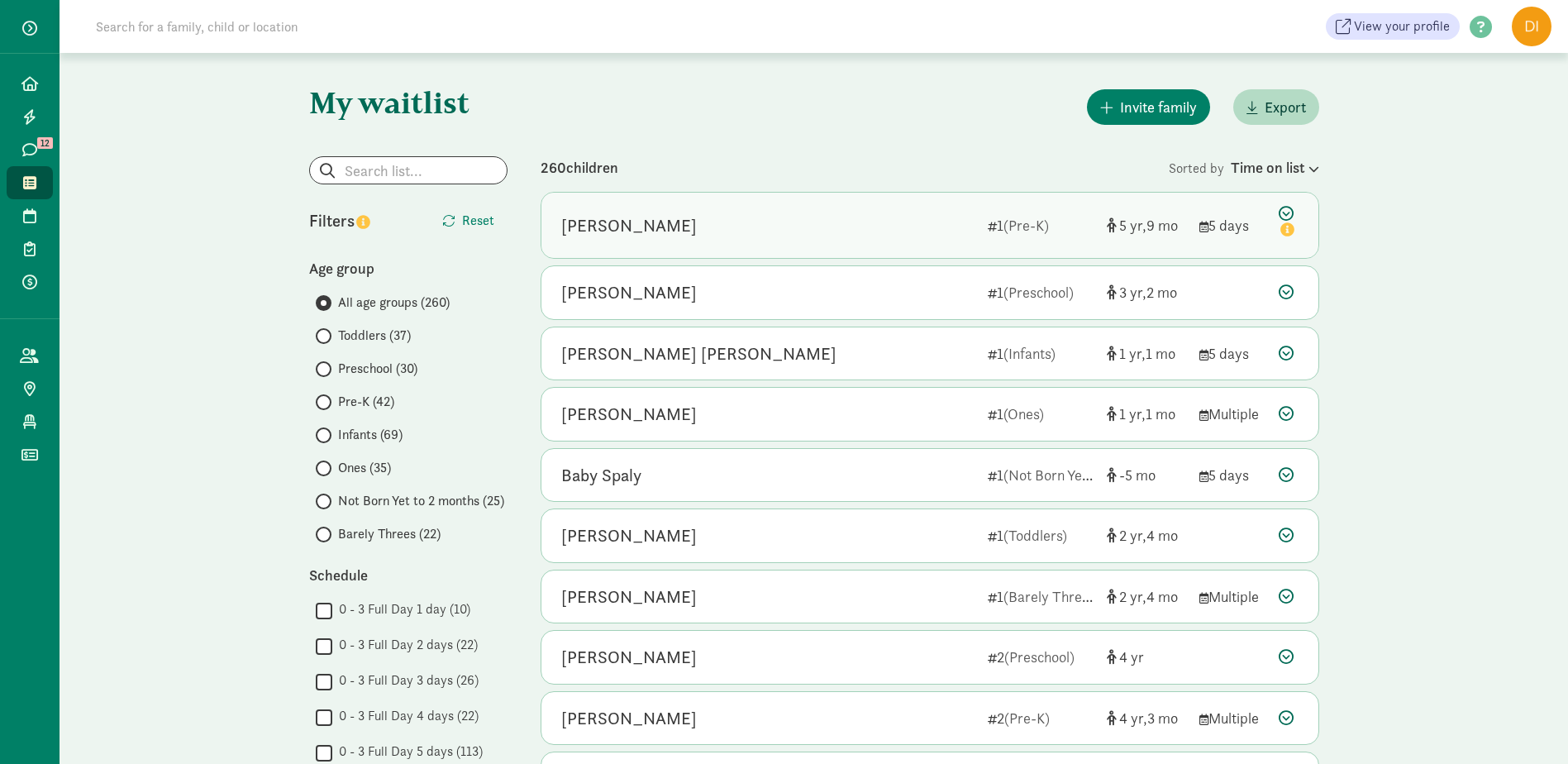
click at [1026, 227] on span "(Pre-K)" at bounding box center [1025, 225] width 45 height 19
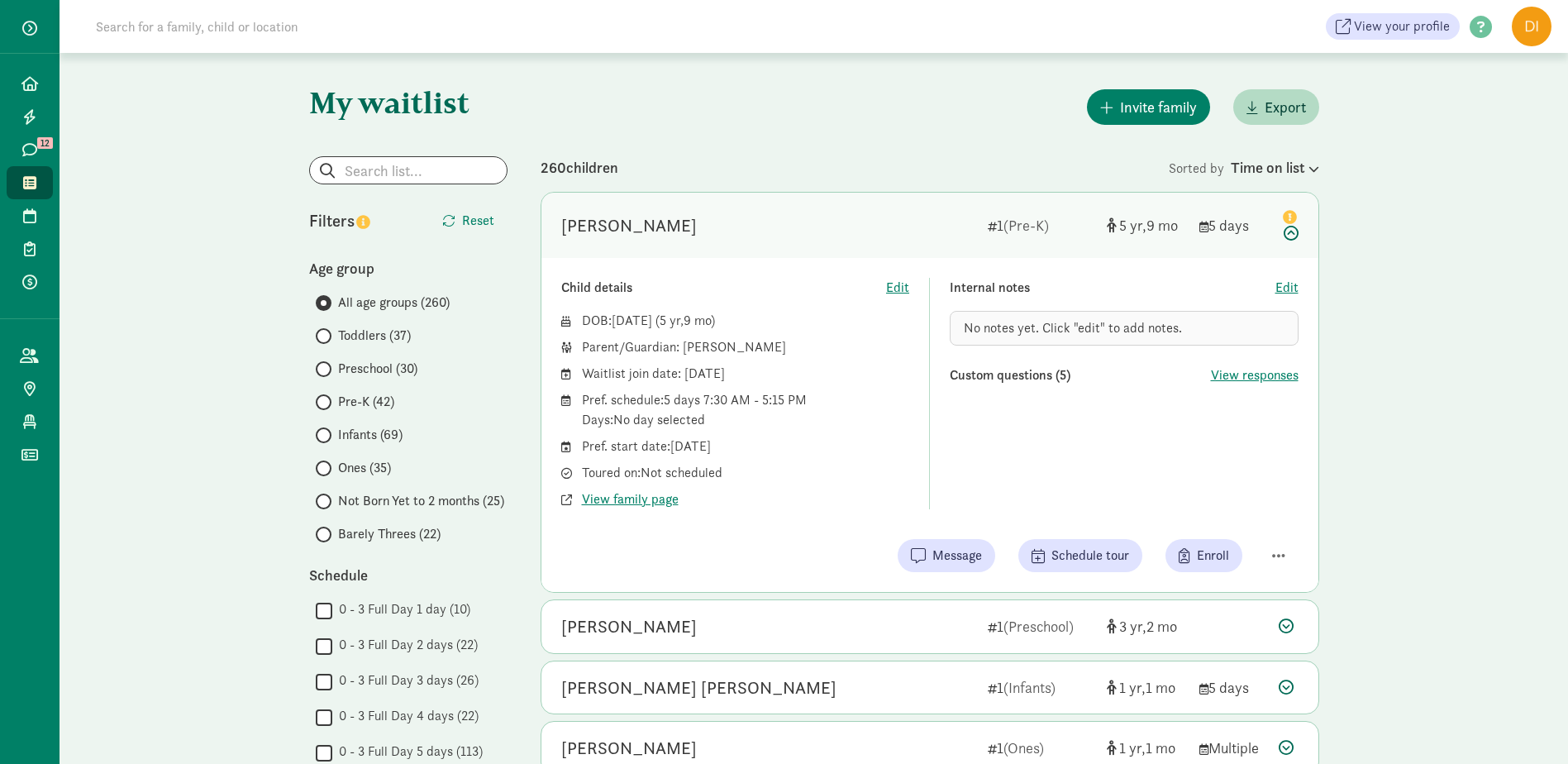
click at [1278, 528] on div "Child details Edit DOB: Nov 14, 2019 ( 5 9 ) Parent/Guardian: Silvia Vargas Wai…" at bounding box center [930, 424] width 777 height 334
click at [1280, 553] on span "button" at bounding box center [1279, 555] width 13 height 15
click at [1234, 516] on div "Remove from list" at bounding box center [1221, 513] width 128 height 20
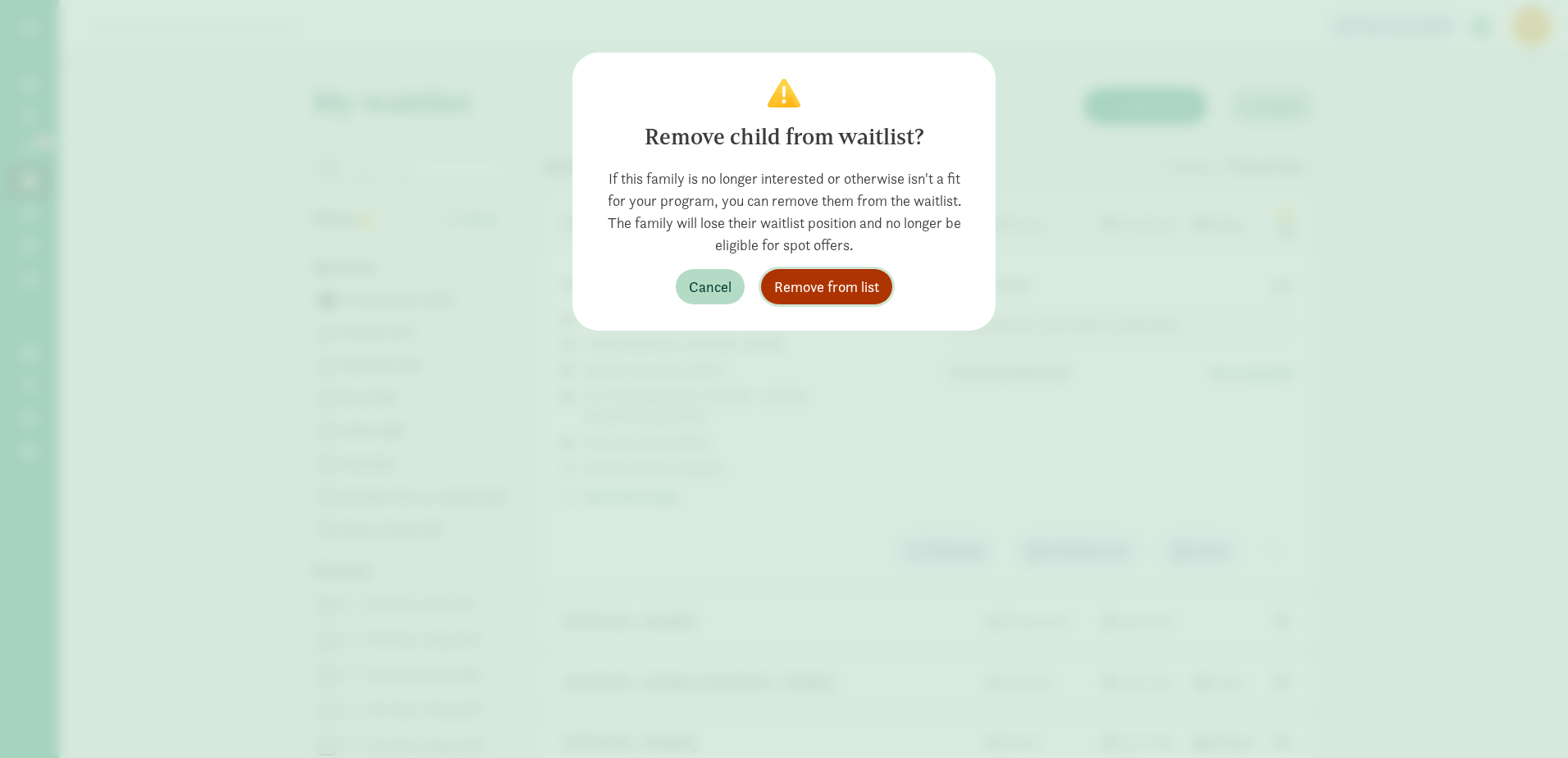
click at [824, 287] on span "Remove from list" at bounding box center [826, 286] width 105 height 22
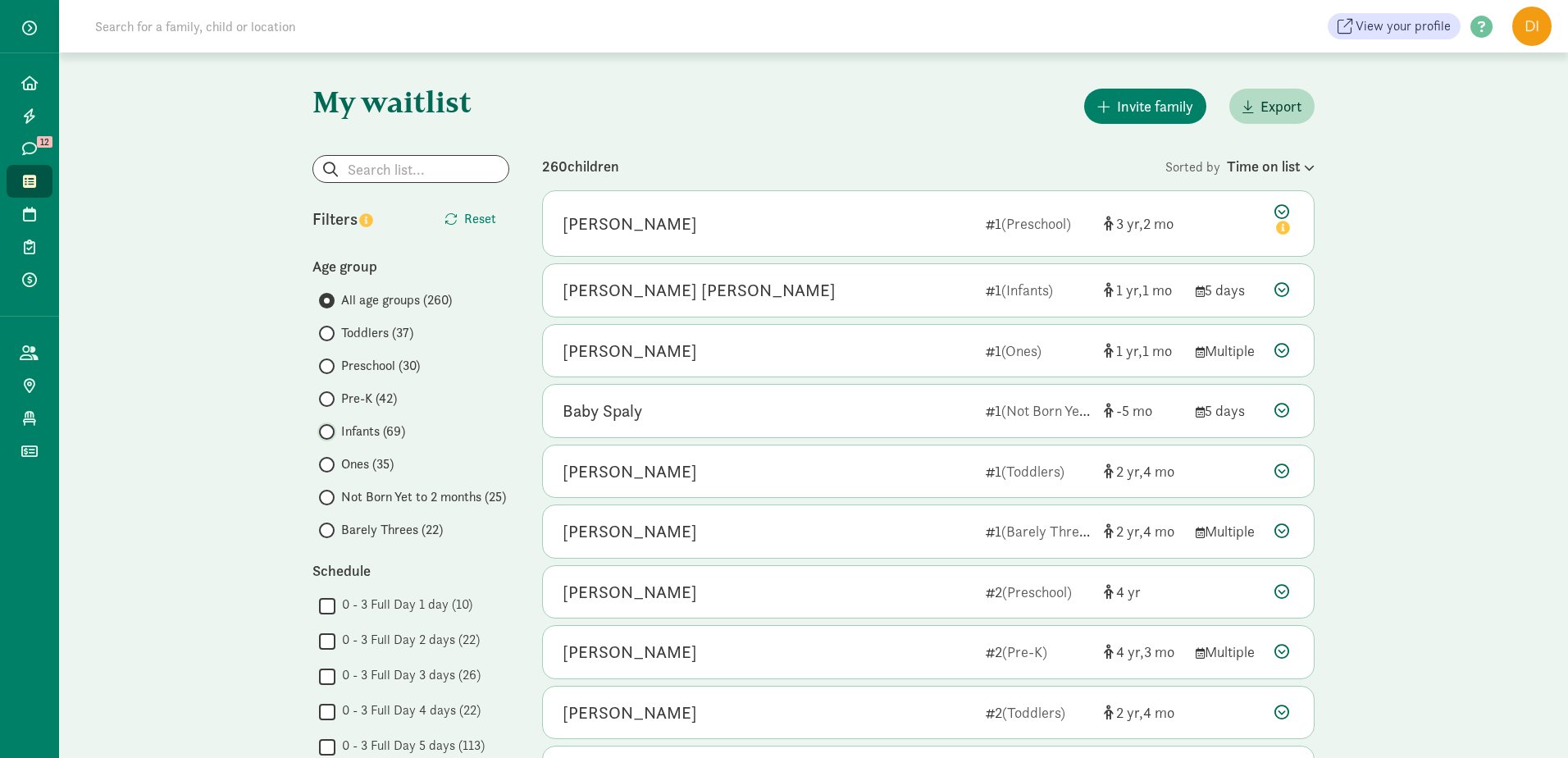
click at [329, 431] on input "Infants (69)" at bounding box center [324, 431] width 10 height 10
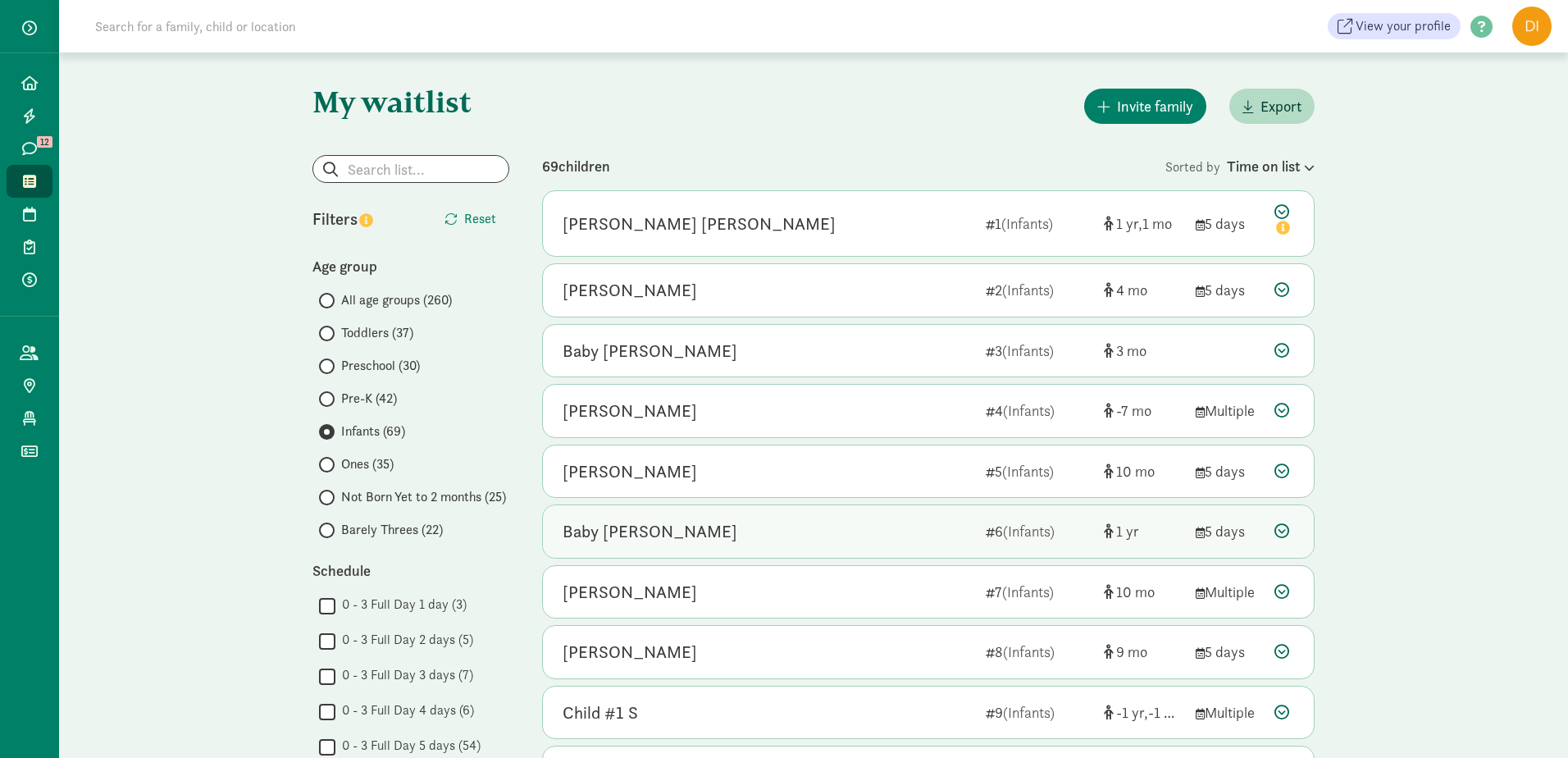
click at [608, 534] on div "Baby Meier" at bounding box center [650, 532] width 175 height 27
